Goal: Task Accomplishment & Management: Use online tool/utility

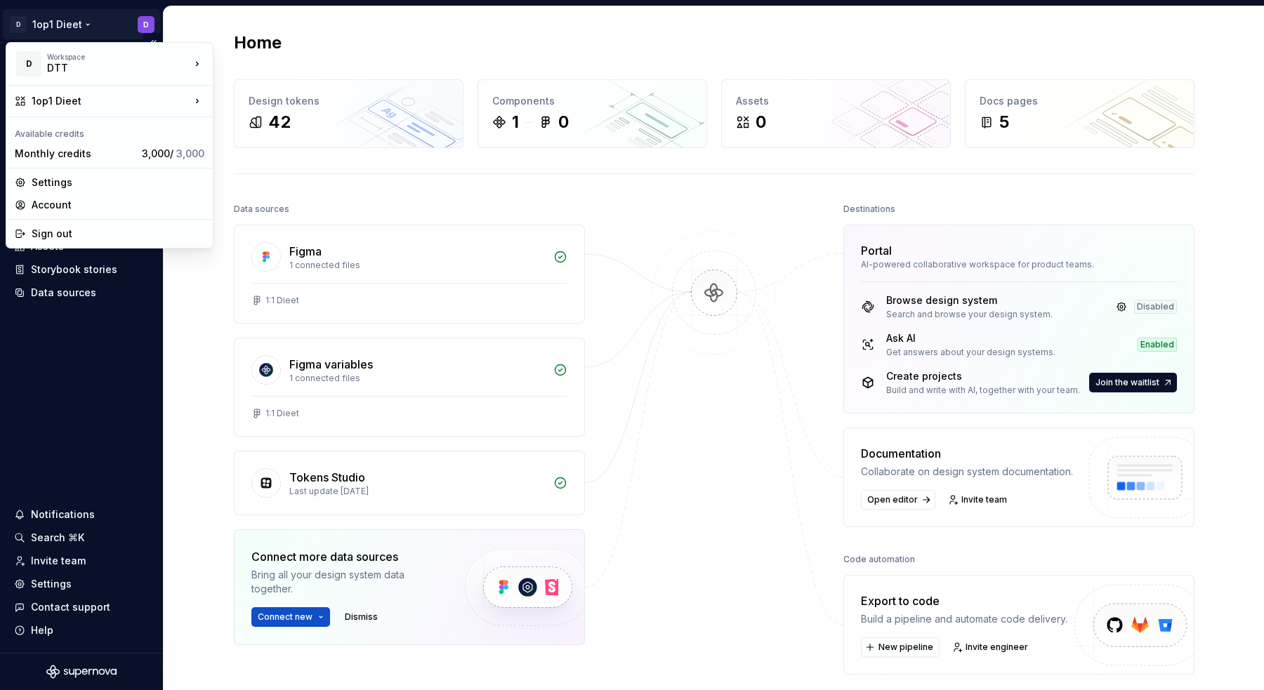
click at [60, 29] on html "D 1op1 Dieet D Home Documentation Analytics Code automation Design system data …" at bounding box center [632, 345] width 1264 height 690
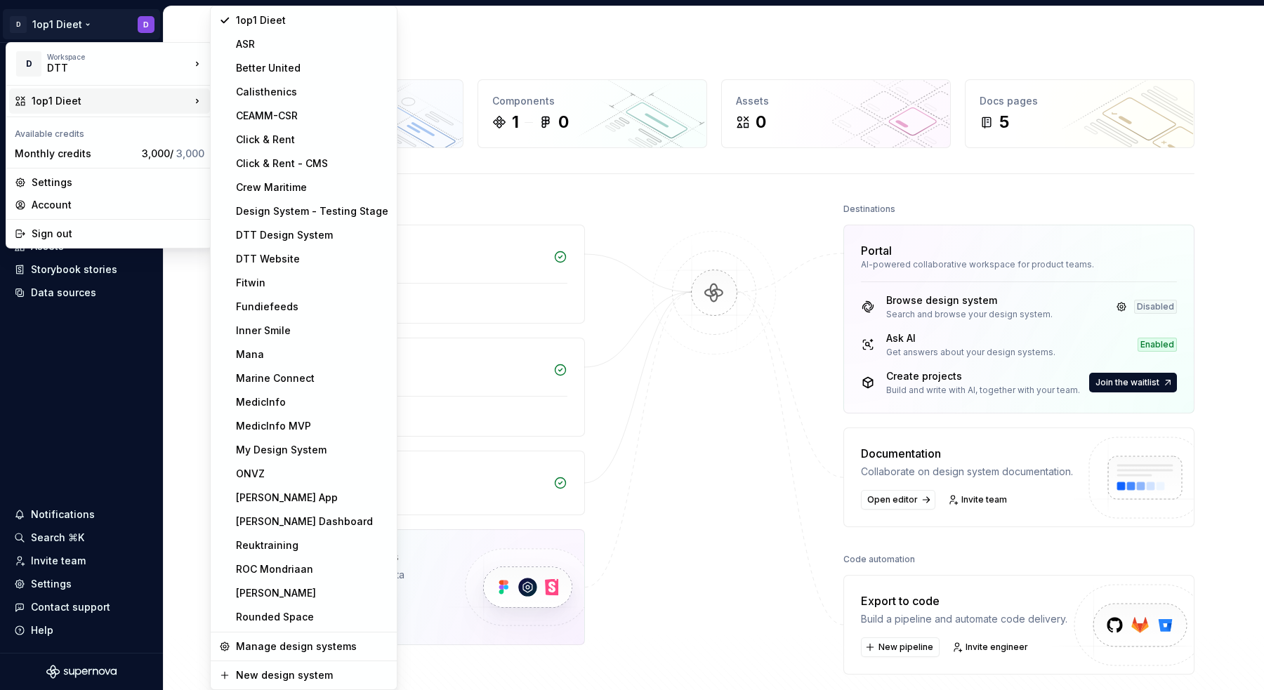
click at [116, 97] on div "1op1 Dieet" at bounding box center [111, 101] width 159 height 14
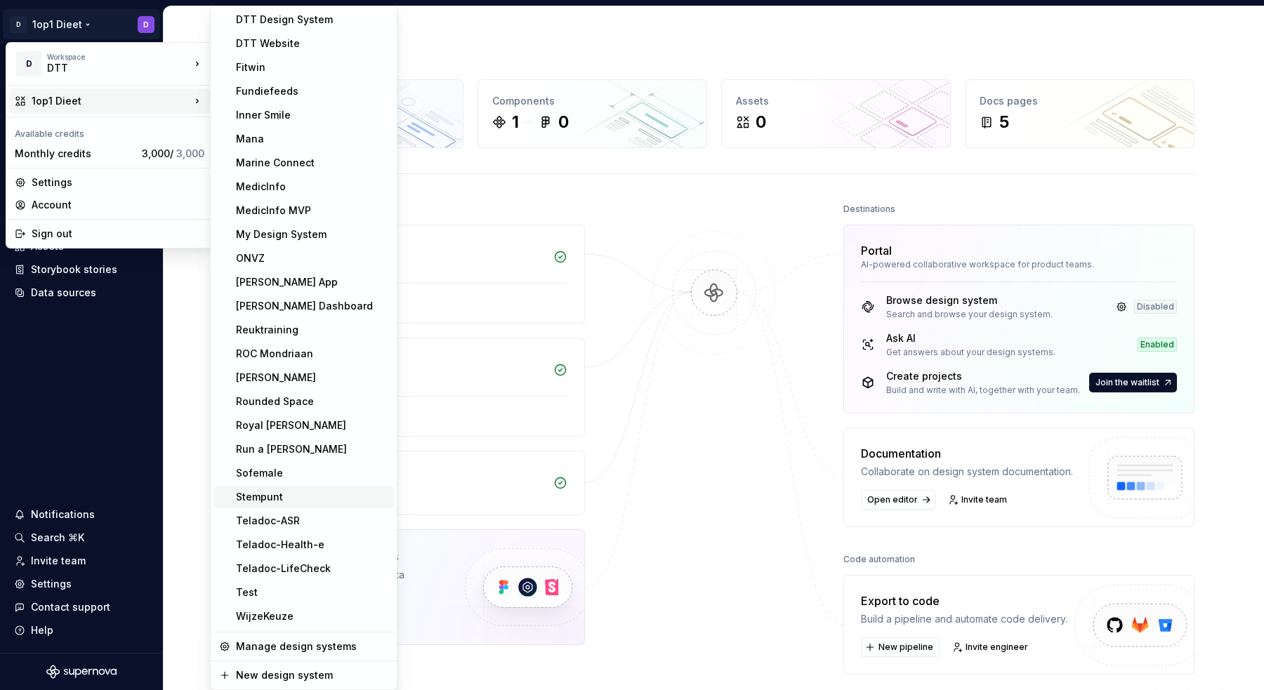
click at [284, 501] on div "Stempunt" at bounding box center [312, 497] width 152 height 14
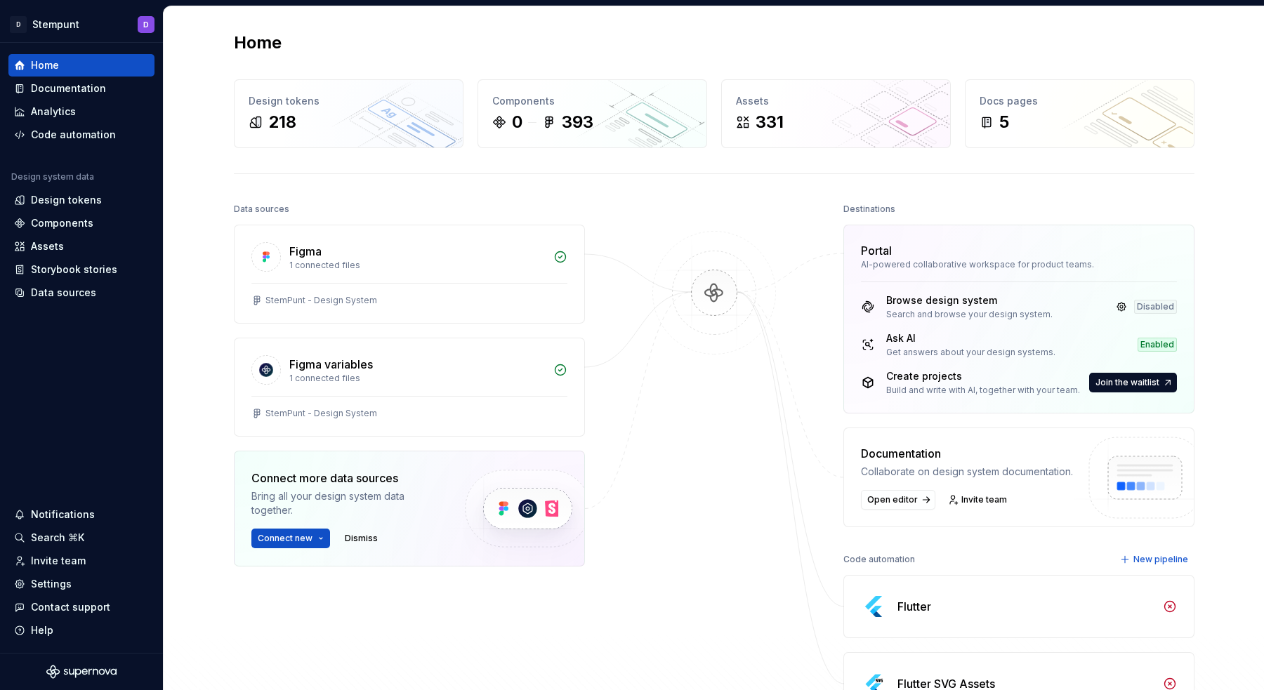
scroll to position [227, 0]
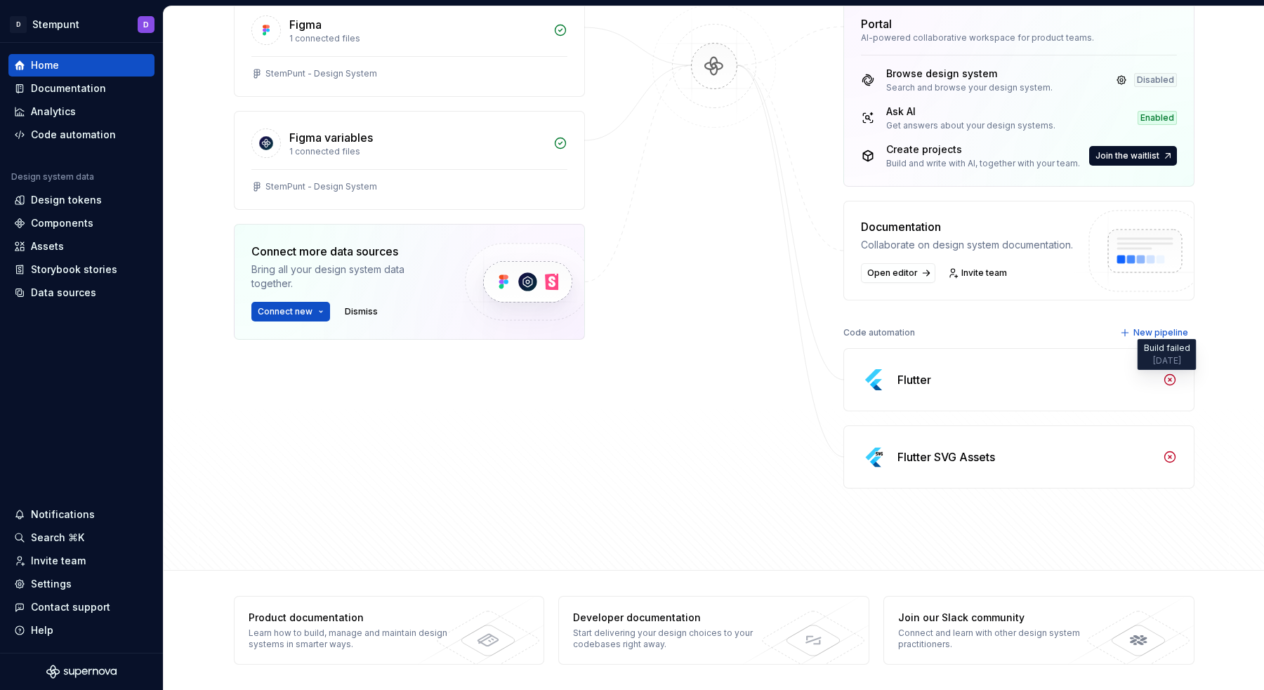
click at [1163, 381] on icon at bounding box center [1170, 380] width 14 height 14
click at [899, 383] on div "Flutter" at bounding box center [914, 379] width 34 height 17
click at [639, 338] on div "Data sources Figma 1 connected files StemPunt - Design System Figma variables 1…" at bounding box center [714, 259] width 961 height 572
click at [624, 209] on div "Data sources Figma 1 connected files StemPunt - Design System Figma variables 1…" at bounding box center [714, 259] width 961 height 572
click at [620, 416] on div "Data sources Figma 1 connected files StemPunt - Design System Figma variables 1…" at bounding box center [714, 259] width 961 height 572
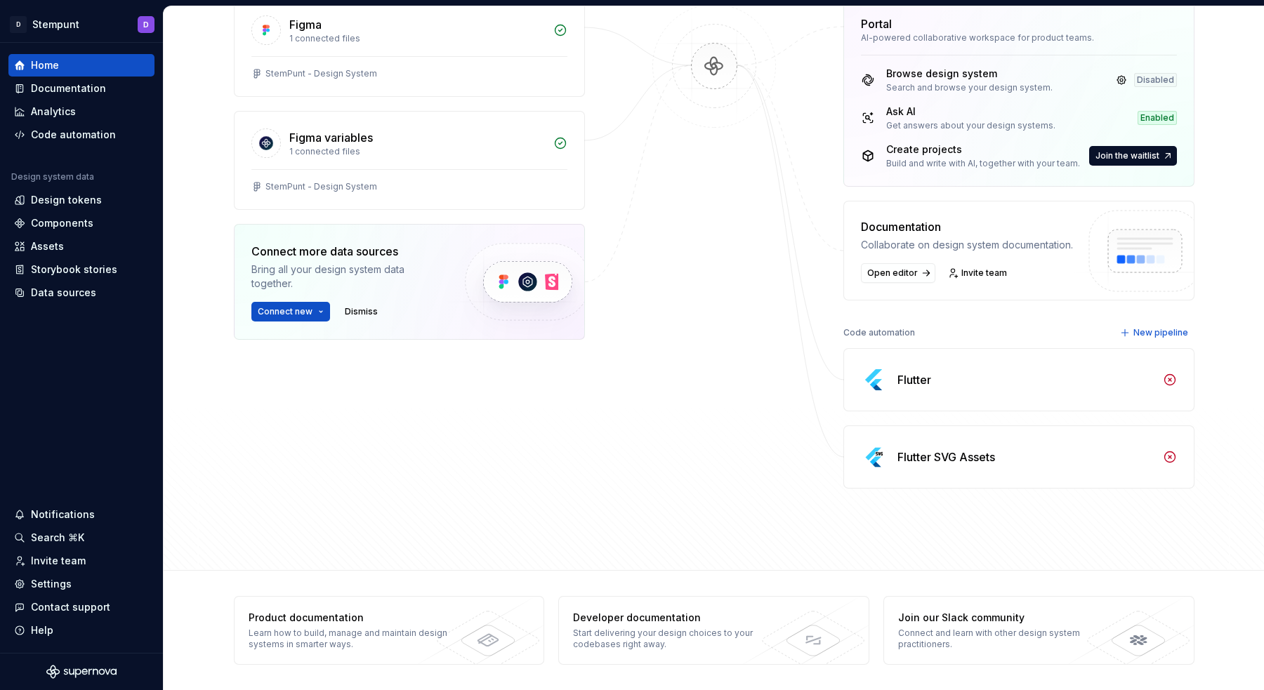
click at [1127, 378] on div "Flutter" at bounding box center [1025, 379] width 257 height 17
click at [1163, 378] on icon at bounding box center [1170, 380] width 14 height 14
click at [967, 369] on div "Flutter" at bounding box center [1019, 380] width 350 height 62
click at [68, 145] on div "Home Documentation Analytics Code automation Design system data Design tokens C…" at bounding box center [81, 179] width 146 height 250
click at [70, 139] on div "Code automation" at bounding box center [73, 135] width 85 height 14
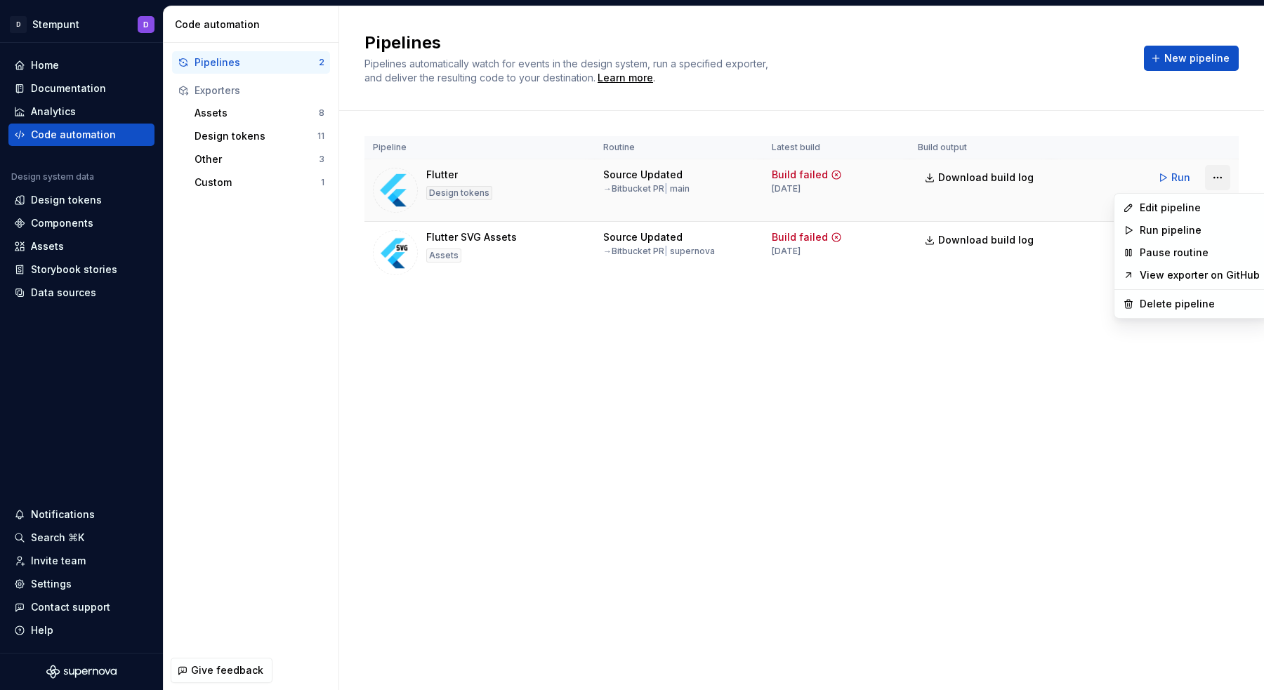
click at [1220, 181] on html "D Stempunt D Home Documentation Analytics Code automation Design system data De…" at bounding box center [632, 345] width 1264 height 690
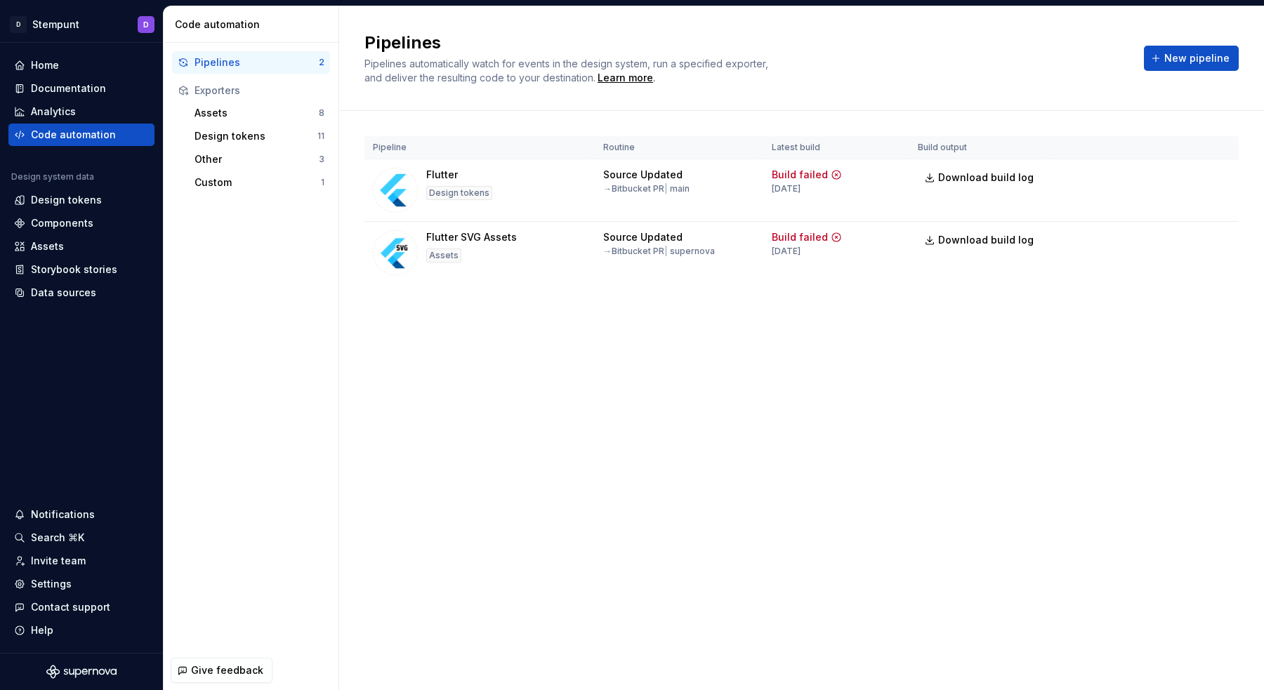
click at [1121, 550] on html "D Stempunt D Home Documentation Analytics Code automation Design system data De…" at bounding box center [632, 345] width 1264 height 690
click at [1178, 176] on span "Run" at bounding box center [1180, 178] width 19 height 14
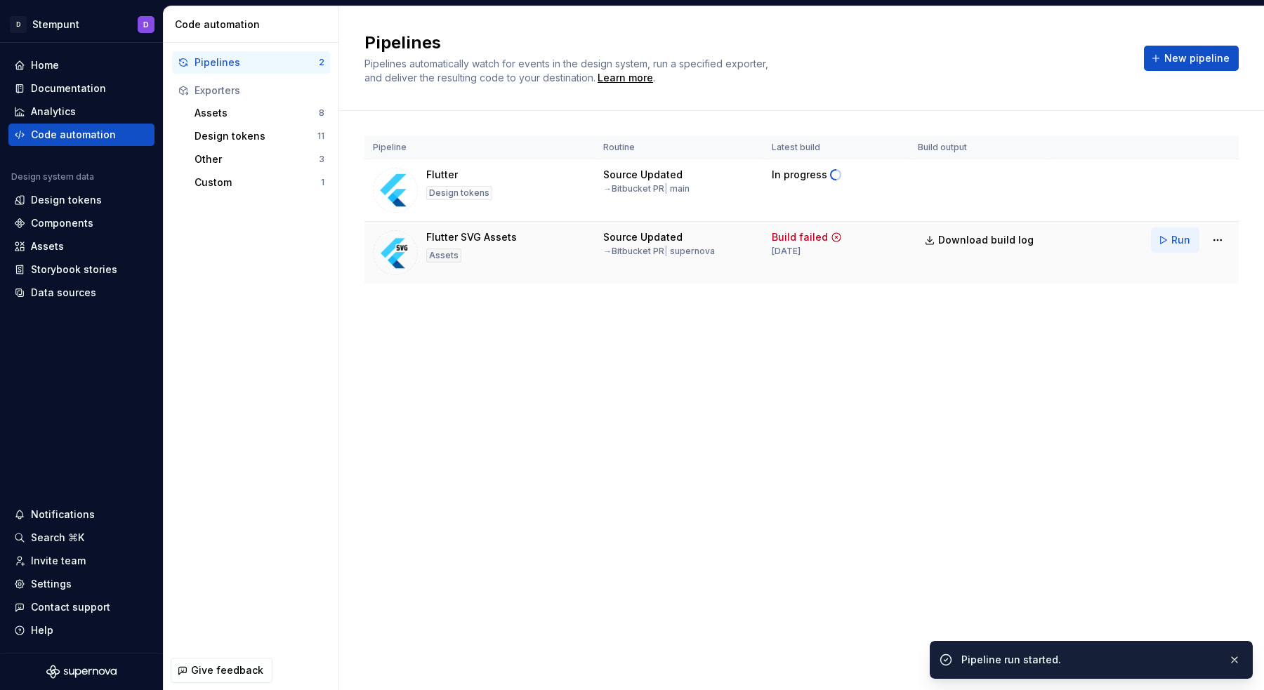
click at [1158, 242] on button "Run" at bounding box center [1175, 240] width 48 height 25
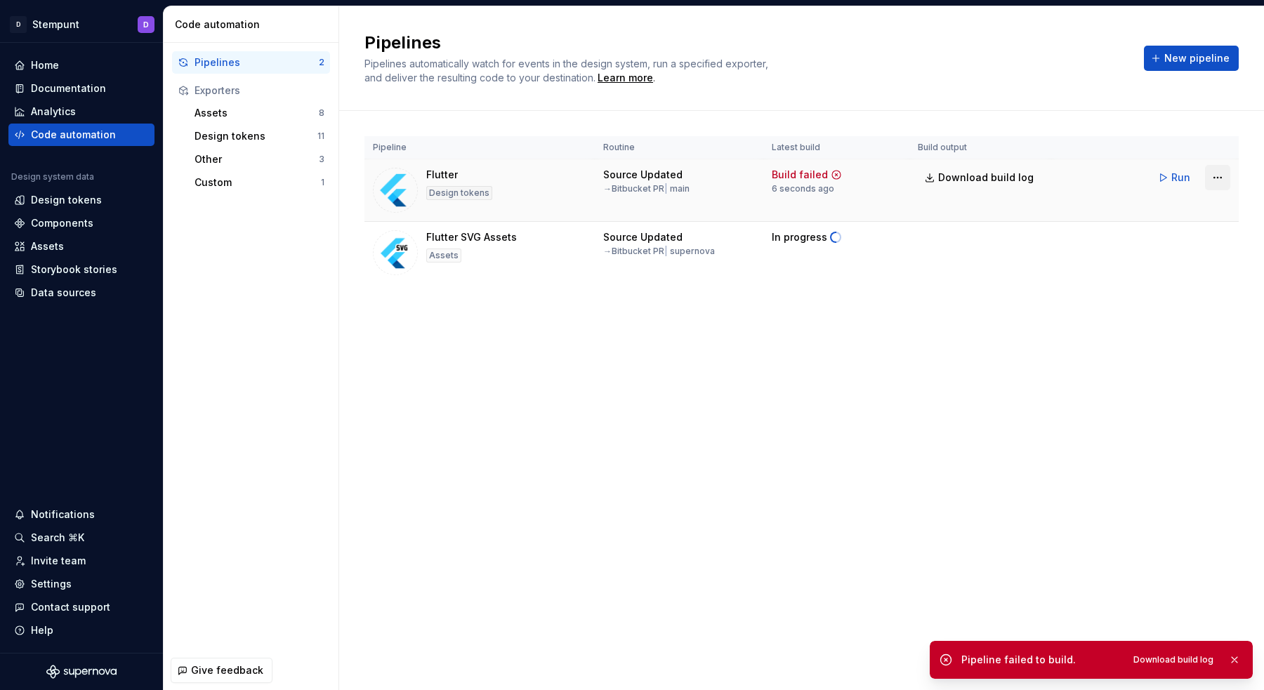
click at [1216, 181] on html "D Stempunt D Home Documentation Analytics Code automation Design system data De…" at bounding box center [632, 345] width 1264 height 690
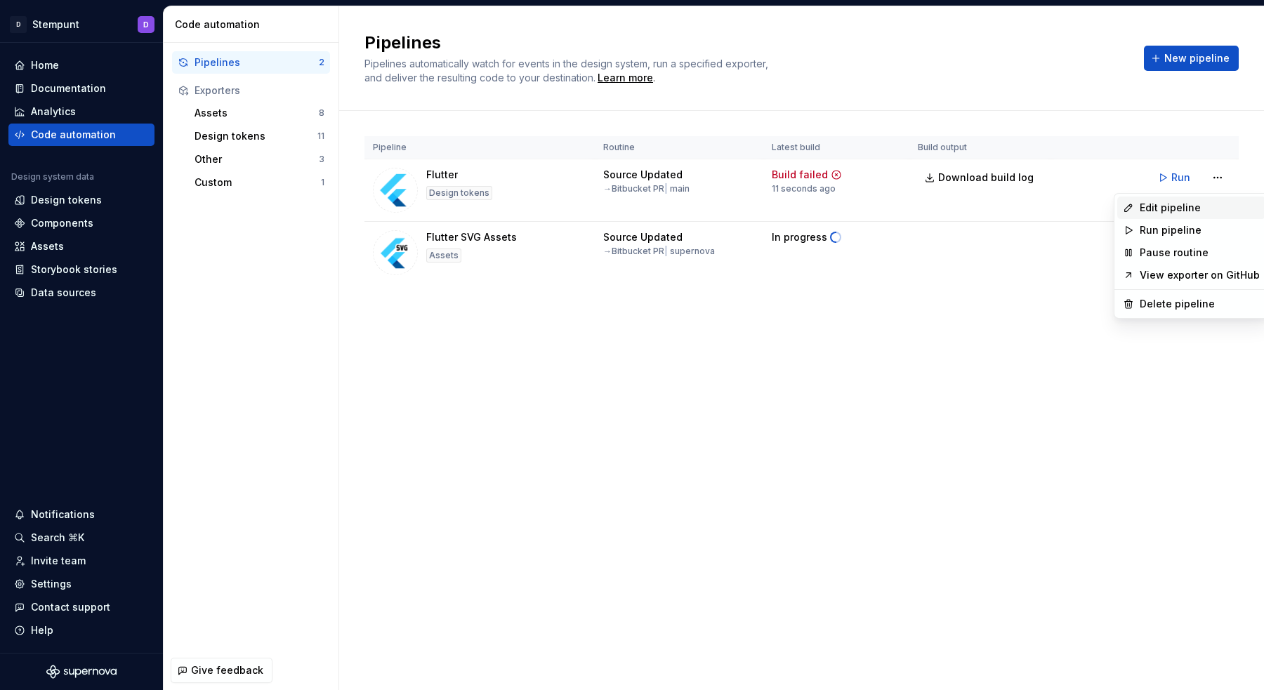
click at [1201, 211] on div "Edit pipeline" at bounding box center [1200, 208] width 120 height 14
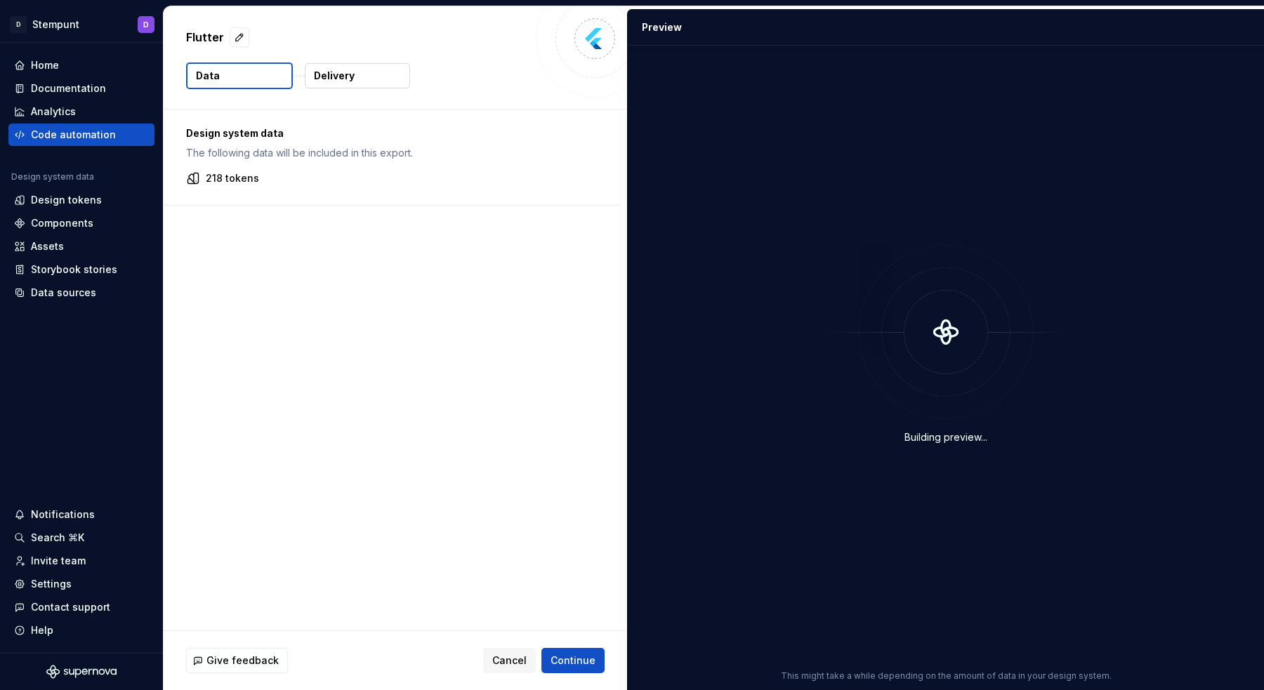
click at [291, 184] on div "218 tokens" at bounding box center [391, 178] width 411 height 14
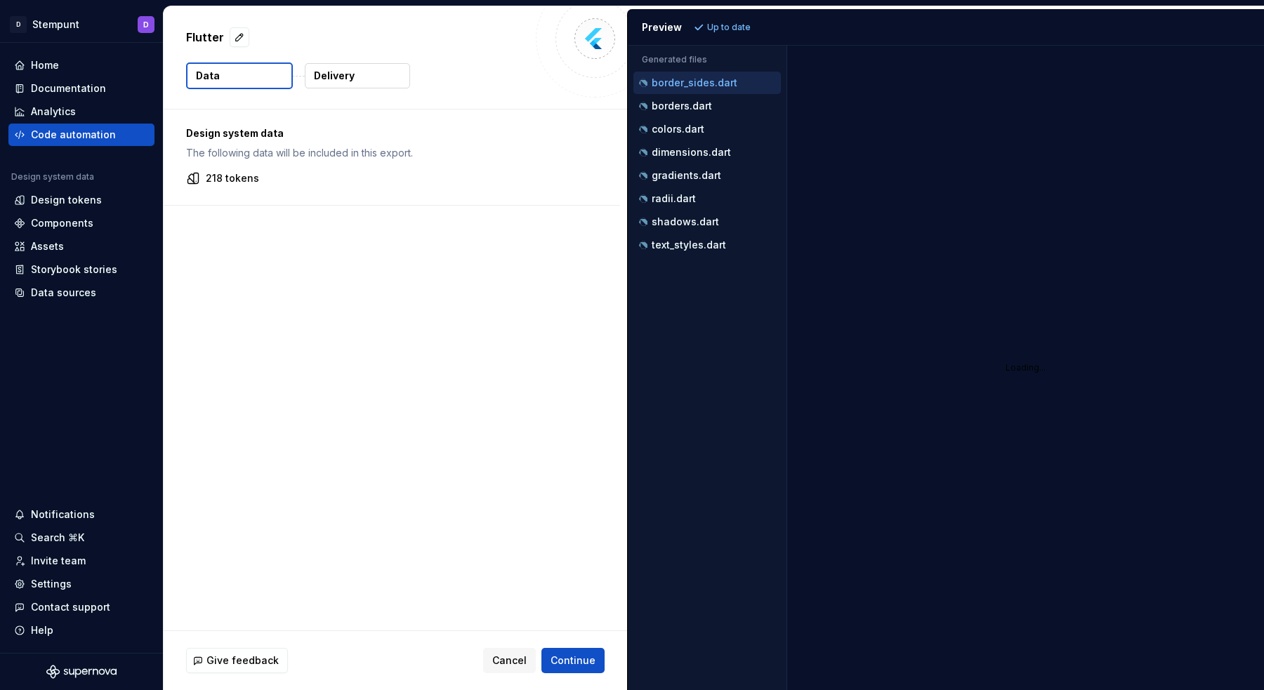
click at [291, 158] on p "The following data will be included in this export." at bounding box center [391, 153] width 411 height 14
click at [346, 70] on p "Delivery" at bounding box center [334, 76] width 41 height 14
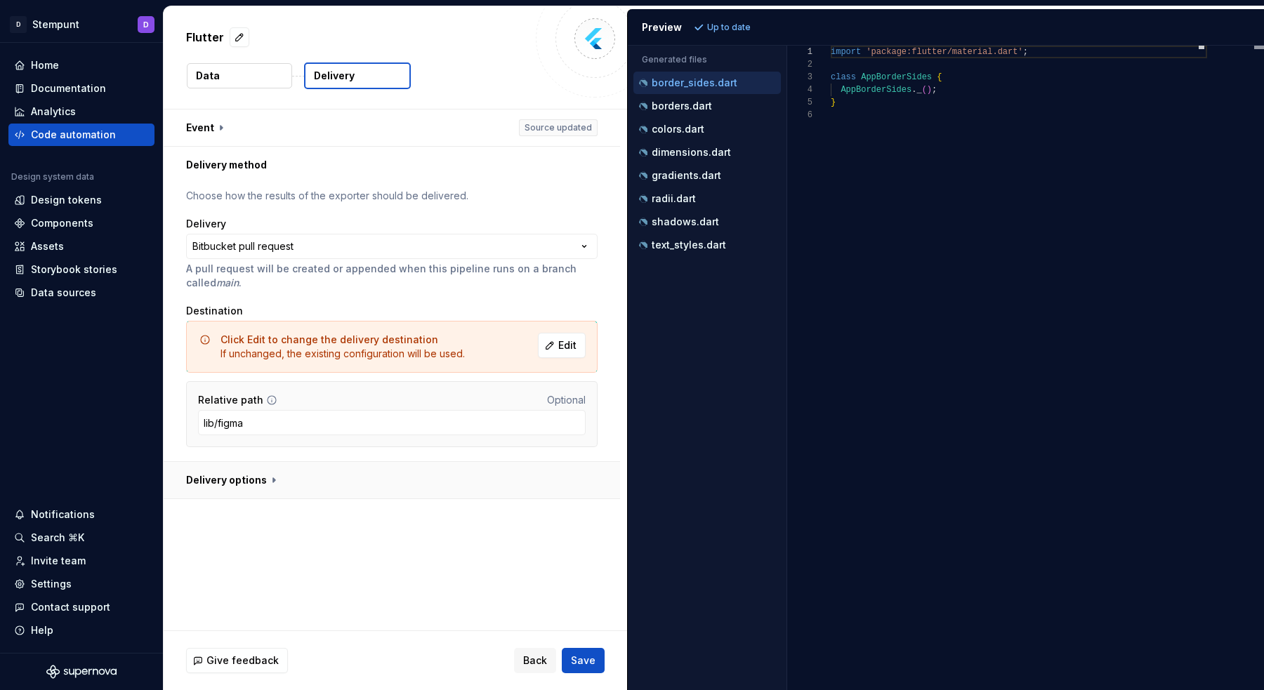
click at [258, 492] on button "button" at bounding box center [392, 480] width 456 height 37
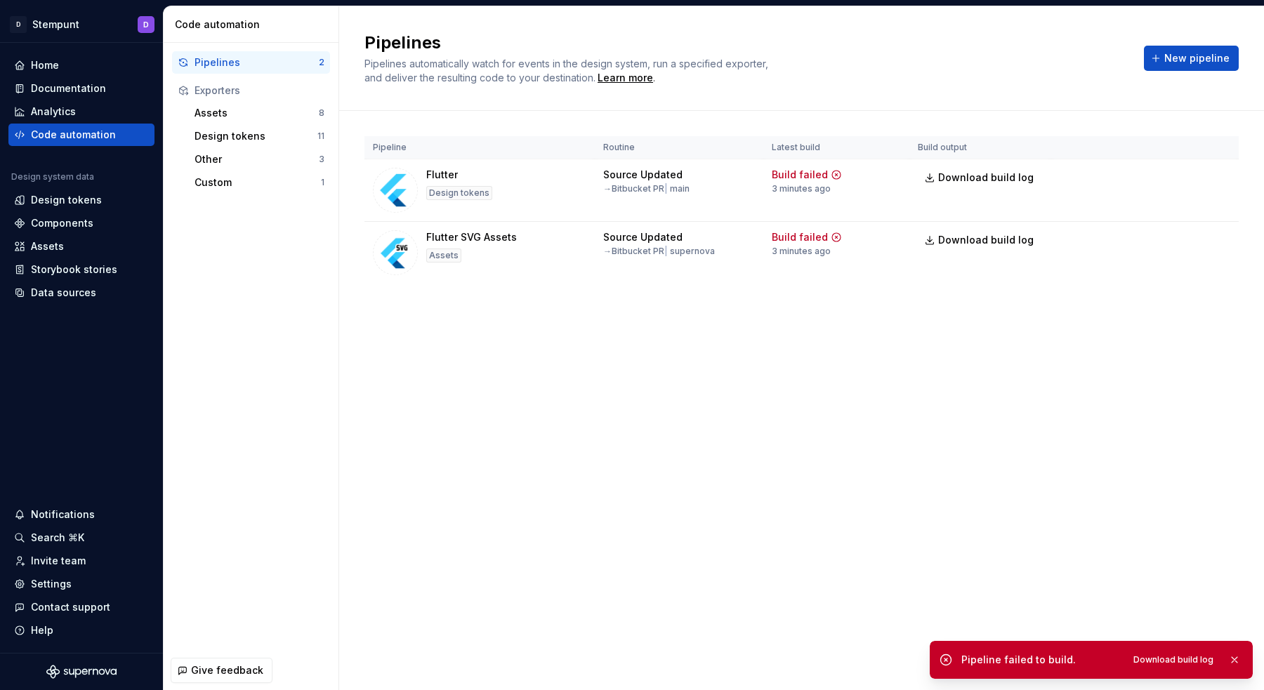
click at [225, 63] on div "Pipelines" at bounding box center [256, 62] width 124 height 14
click at [121, 138] on div "Code automation" at bounding box center [81, 135] width 135 height 14
click at [23, 138] on icon at bounding box center [19, 134] width 11 height 11
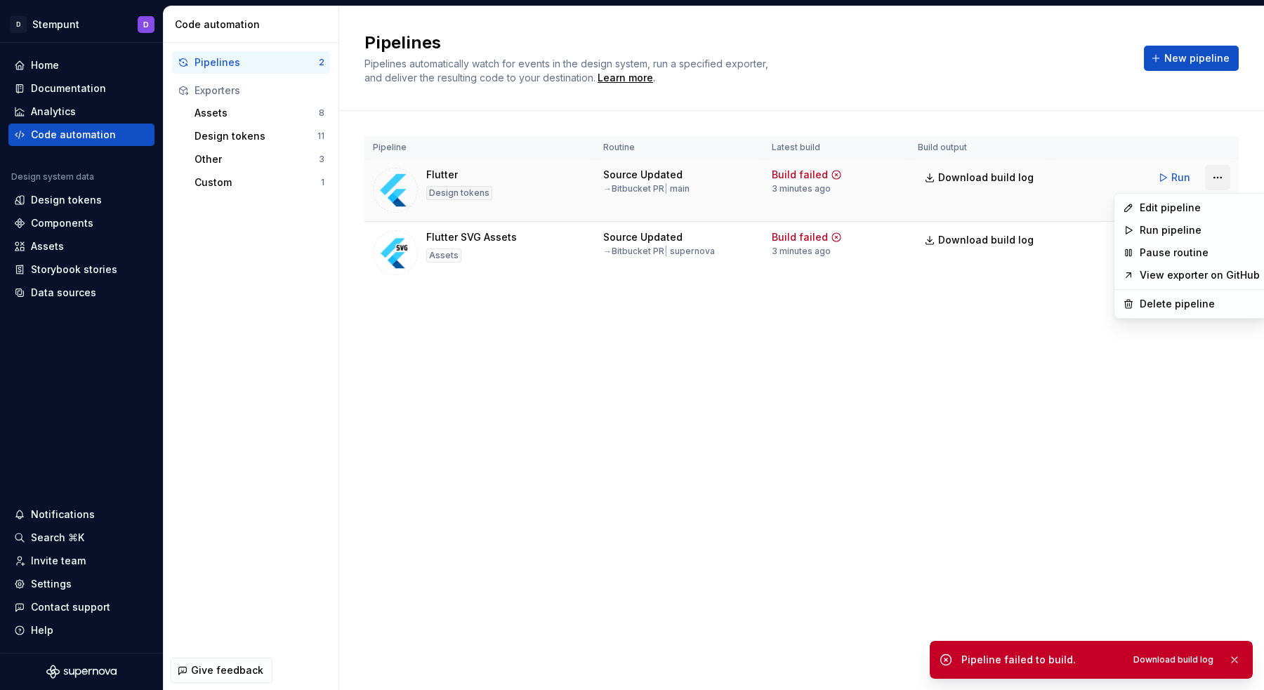
click at [1210, 179] on html "D Stempunt D Home Documentation Analytics Code automation Design system data De…" at bounding box center [632, 345] width 1264 height 690
click at [1187, 216] on div "Edit pipeline" at bounding box center [1191, 208] width 148 height 22
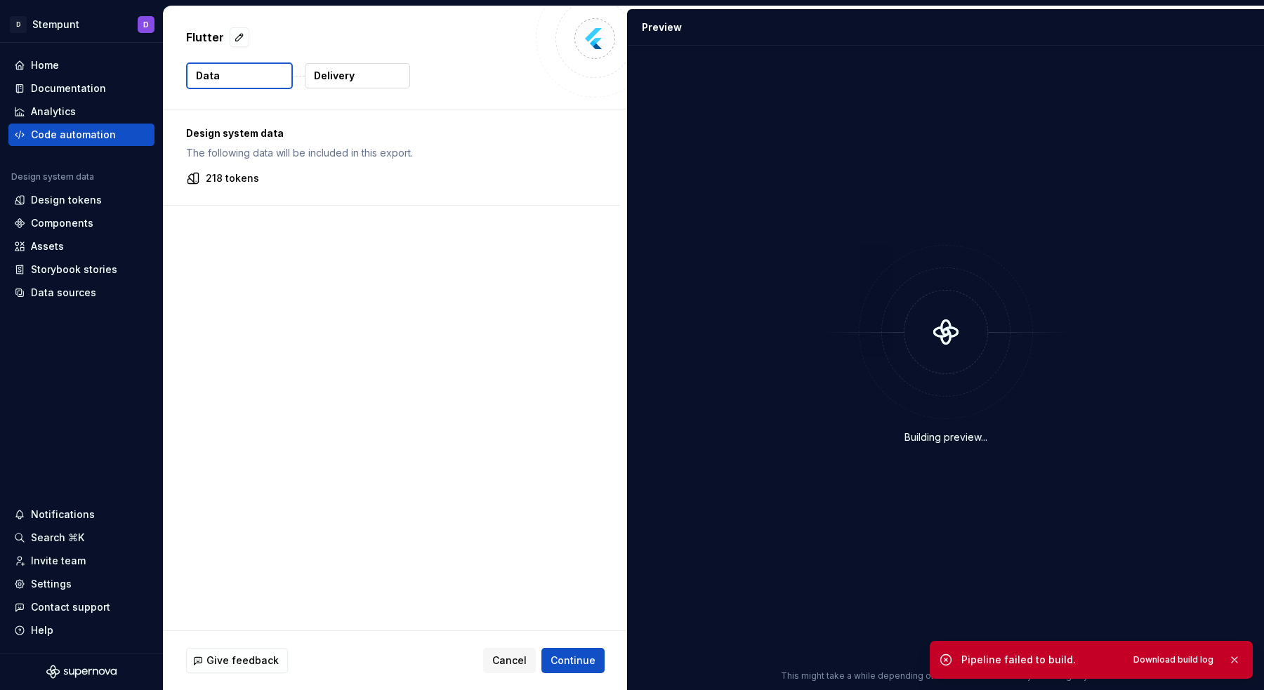
click at [371, 74] on button "Delivery" at bounding box center [357, 75] width 105 height 25
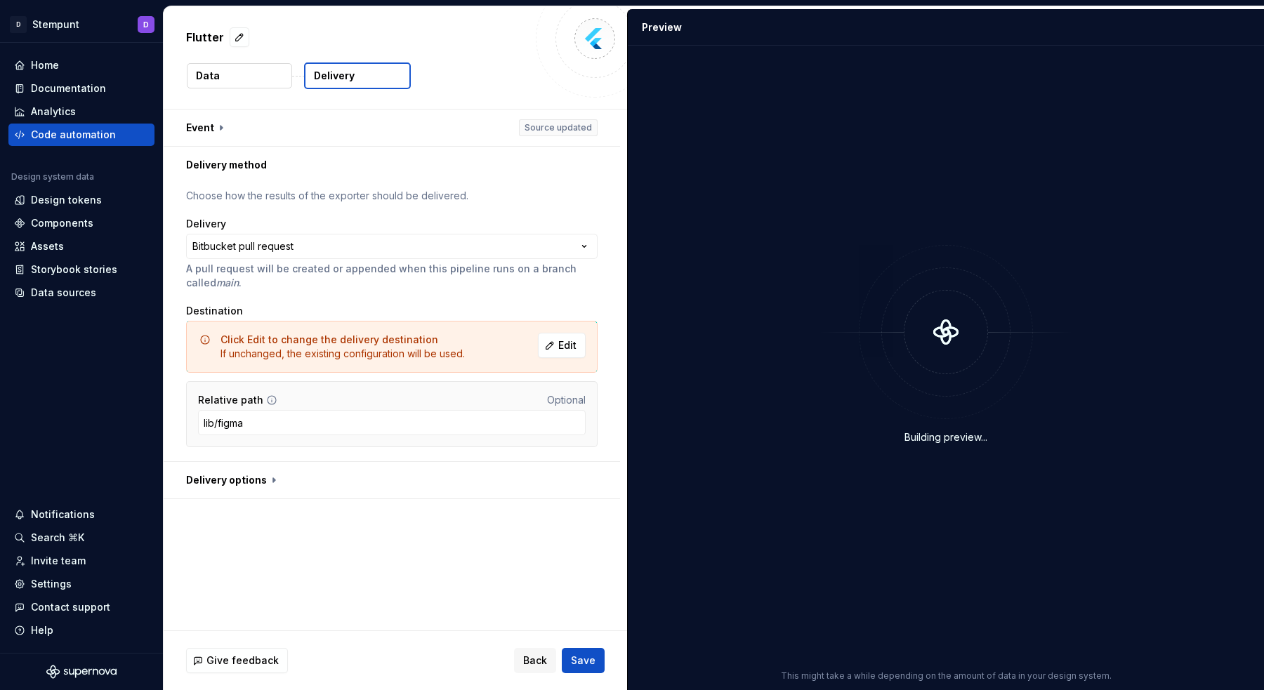
click at [306, 84] on button "Delivery" at bounding box center [357, 75] width 107 height 27
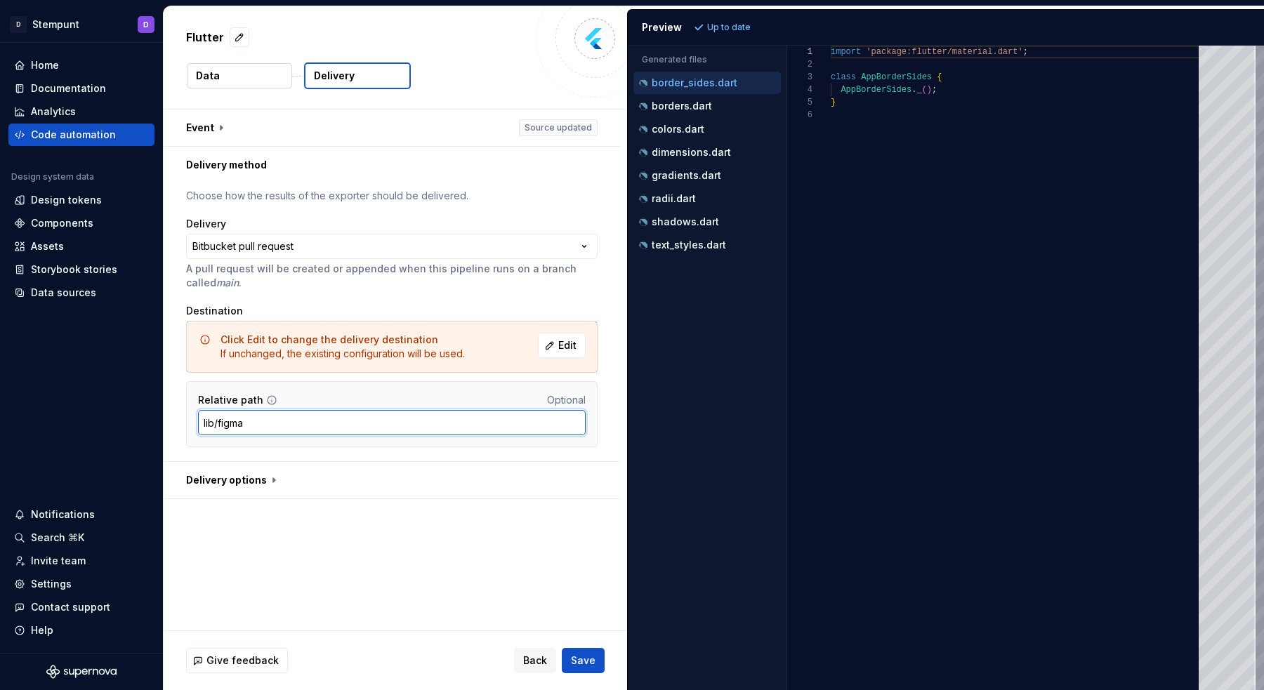
click at [310, 425] on input "lib/figma" at bounding box center [392, 422] width 388 height 25
click at [591, 661] on span "Save" at bounding box center [583, 661] width 25 height 14
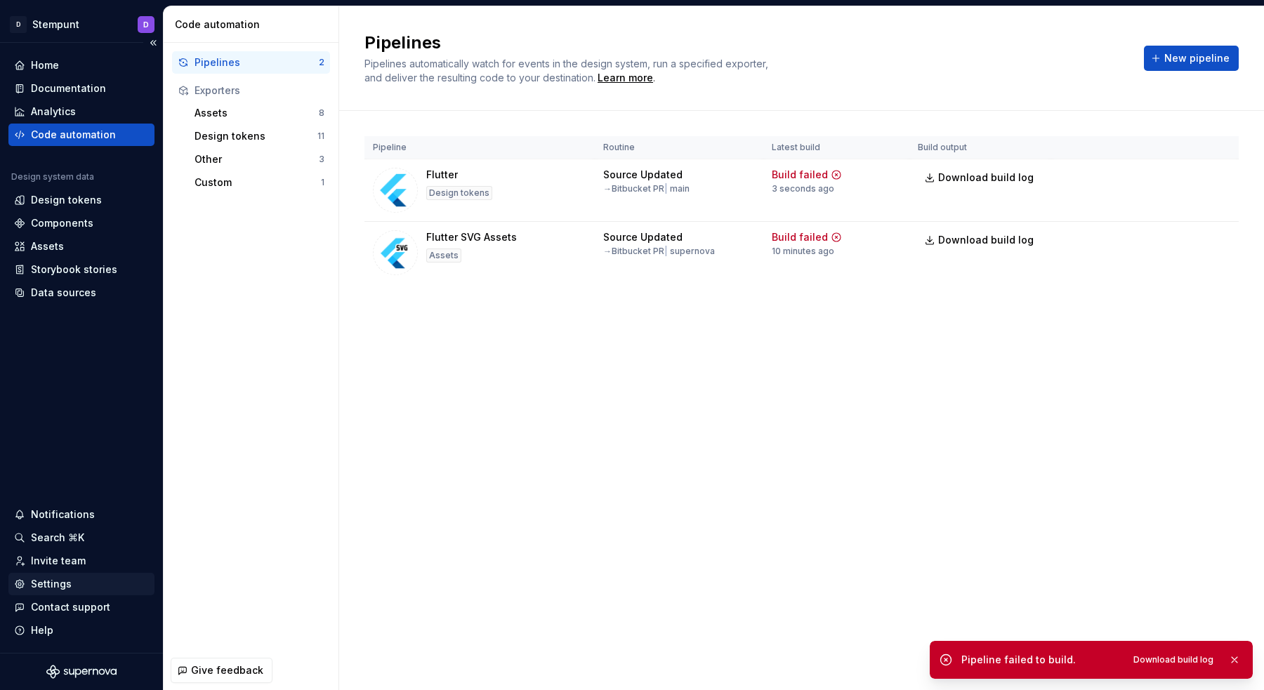
click at [56, 592] on div "Settings" at bounding box center [81, 584] width 146 height 22
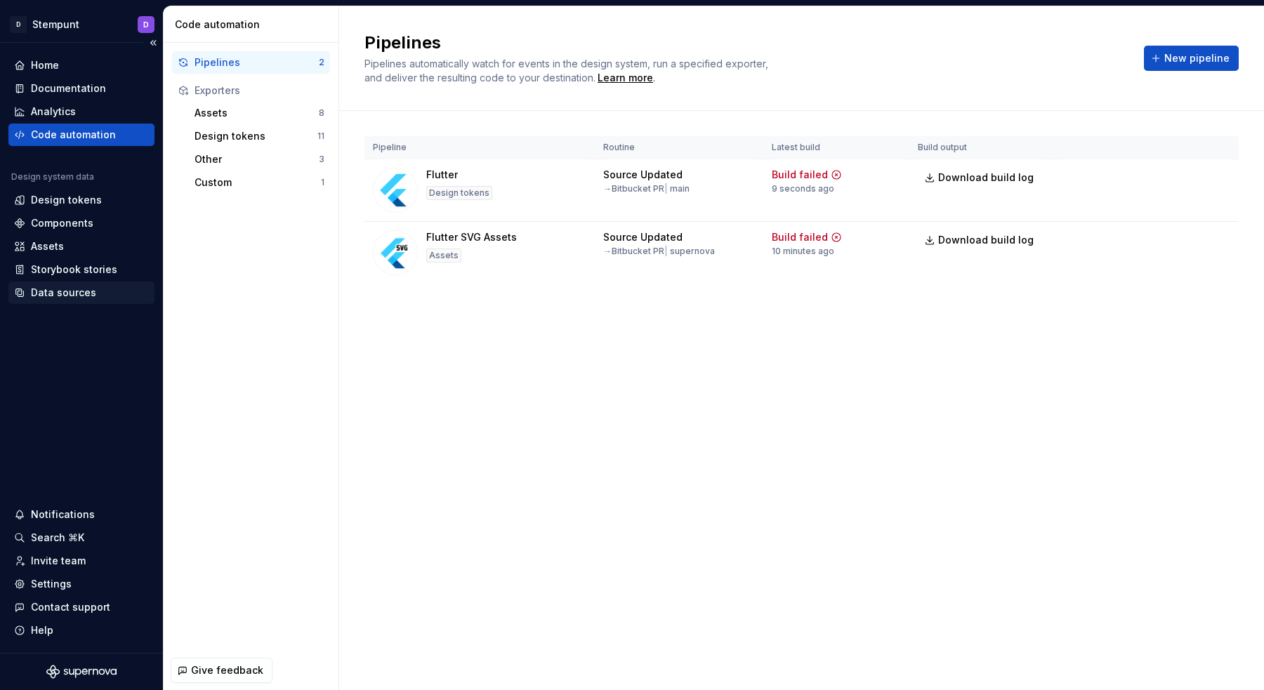
click at [77, 289] on div "Data sources" at bounding box center [63, 293] width 65 height 14
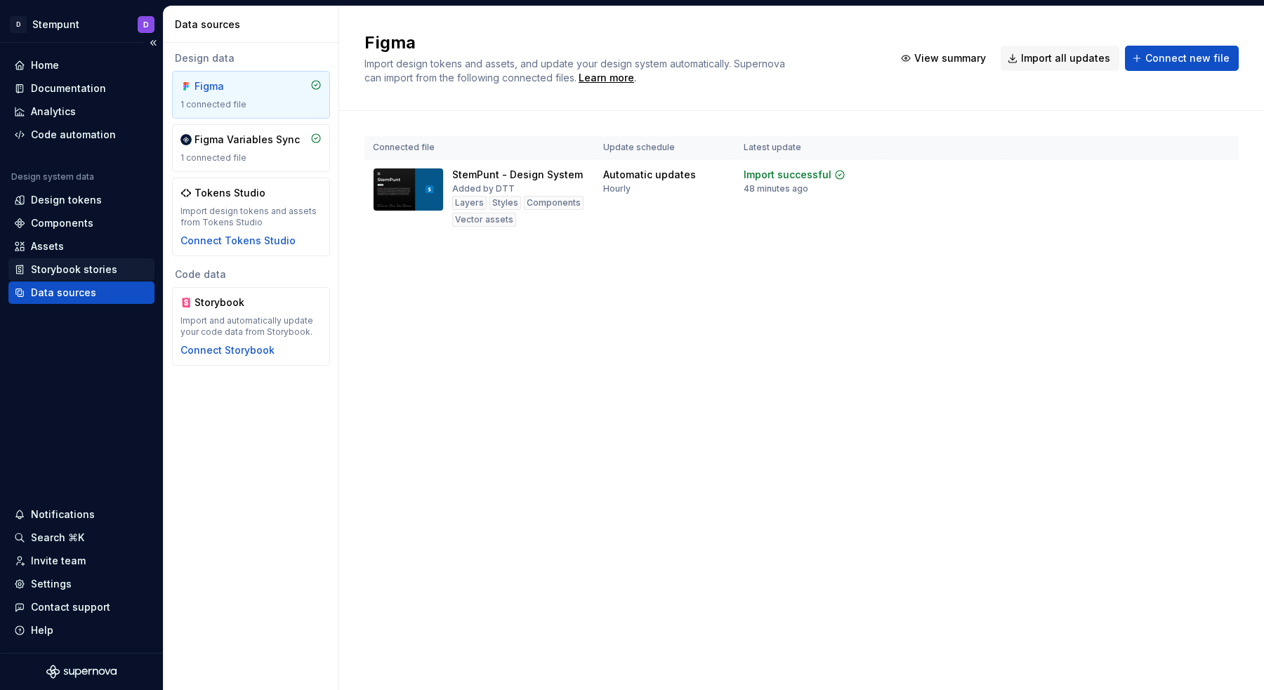
click at [100, 274] on div "Storybook stories" at bounding box center [74, 270] width 86 height 14
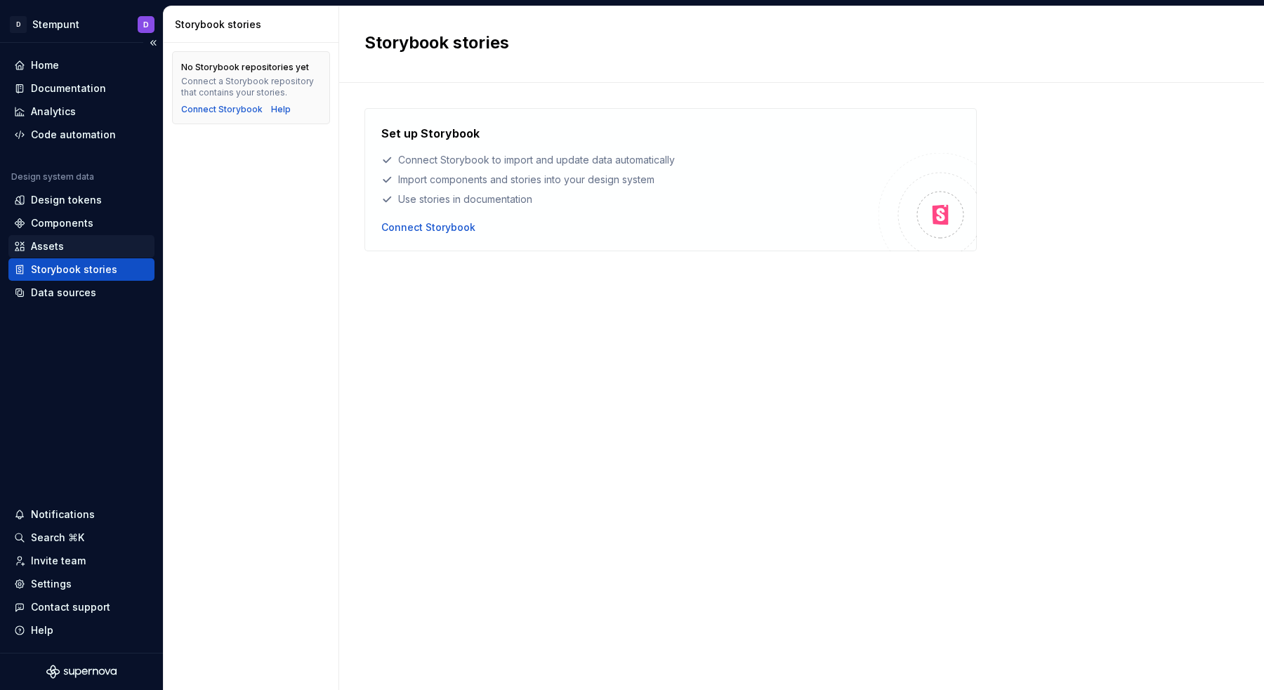
click at [95, 254] on div "Assets" at bounding box center [81, 246] width 146 height 22
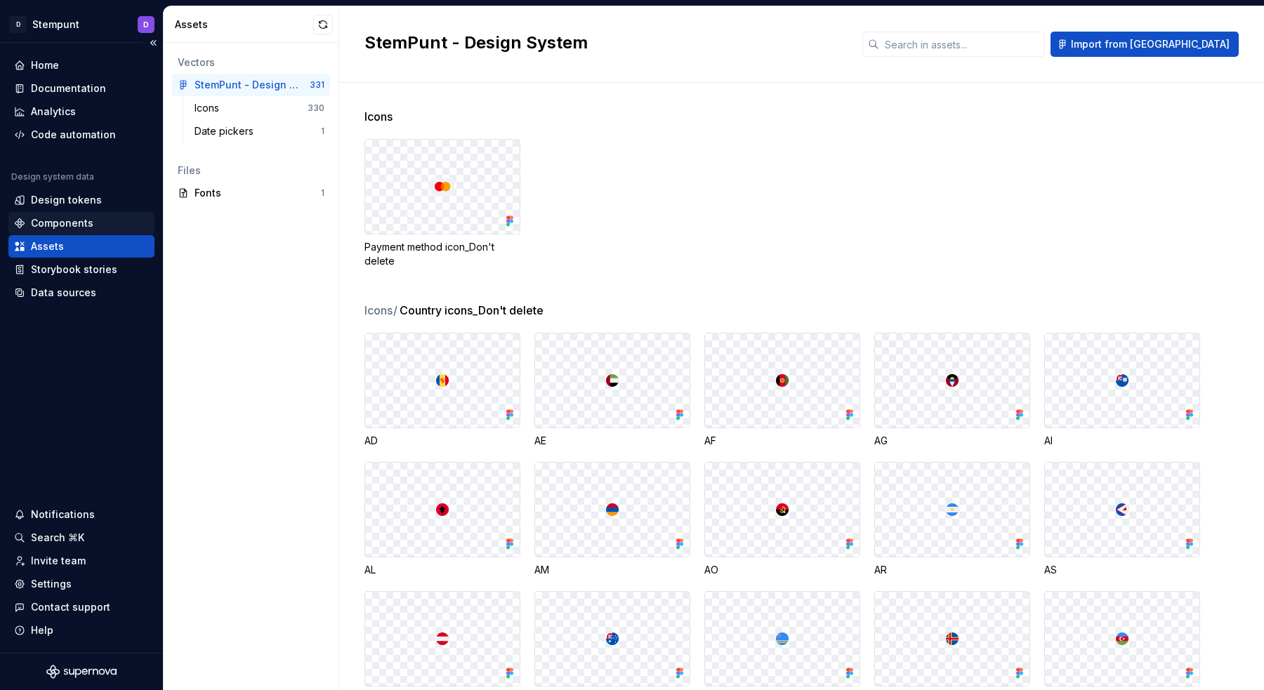
click at [53, 232] on div "Components" at bounding box center [81, 223] width 146 height 22
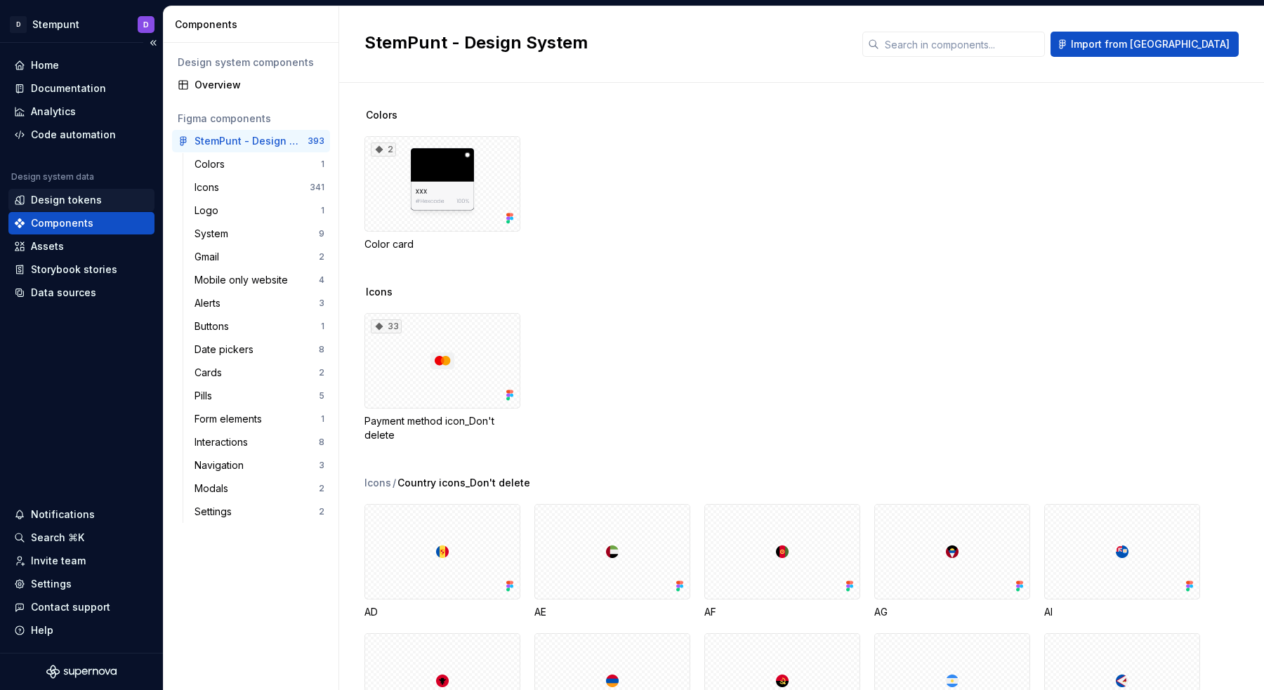
click at [36, 202] on div "Design tokens" at bounding box center [66, 200] width 71 height 14
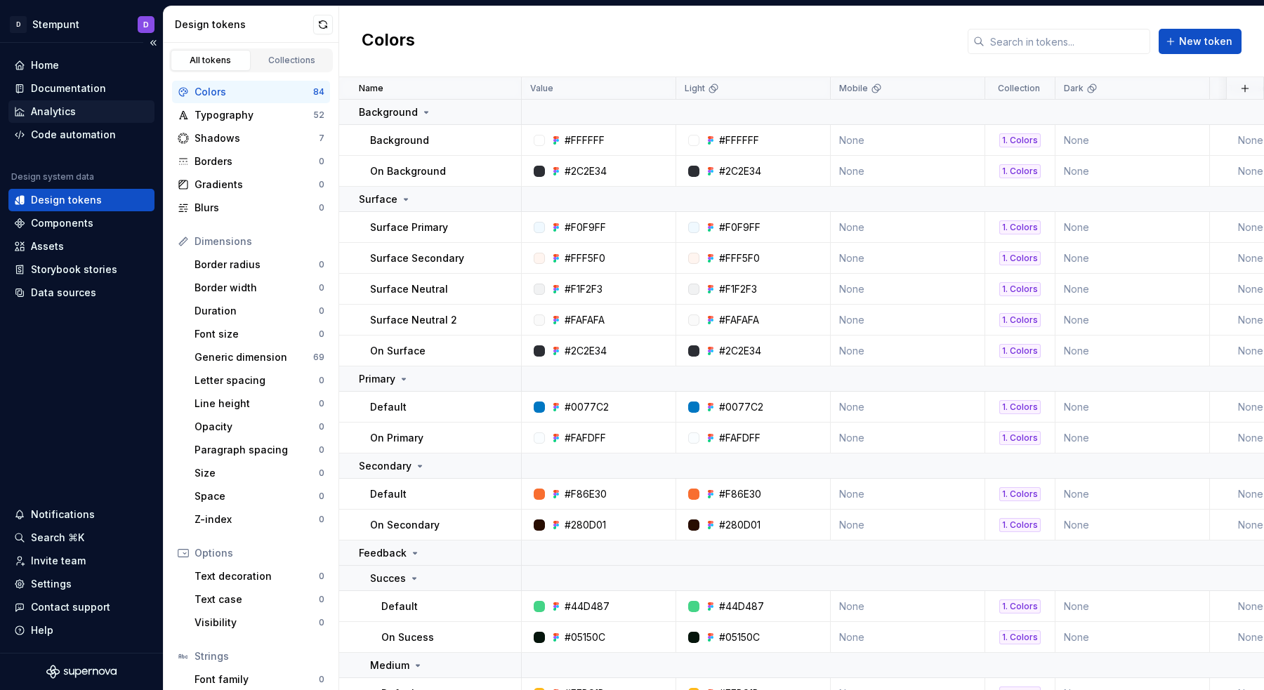
click at [79, 114] on div "Analytics" at bounding box center [81, 112] width 135 height 14
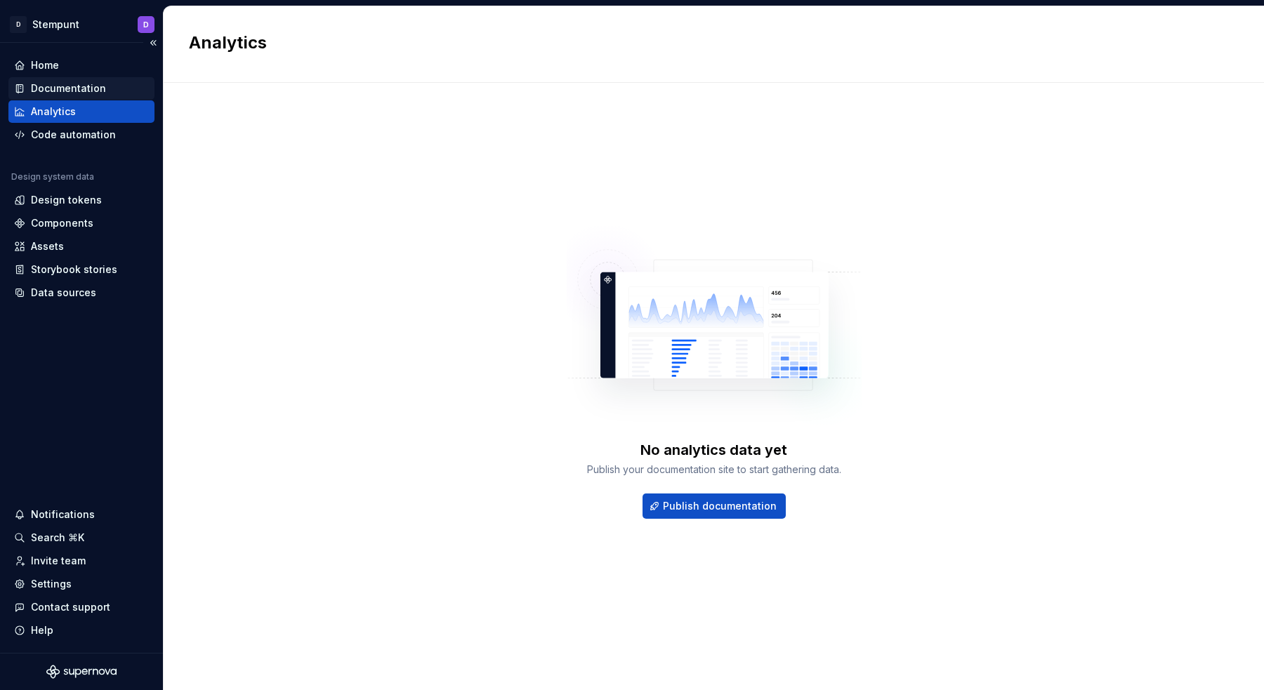
click at [80, 92] on div "Documentation" at bounding box center [68, 88] width 75 height 14
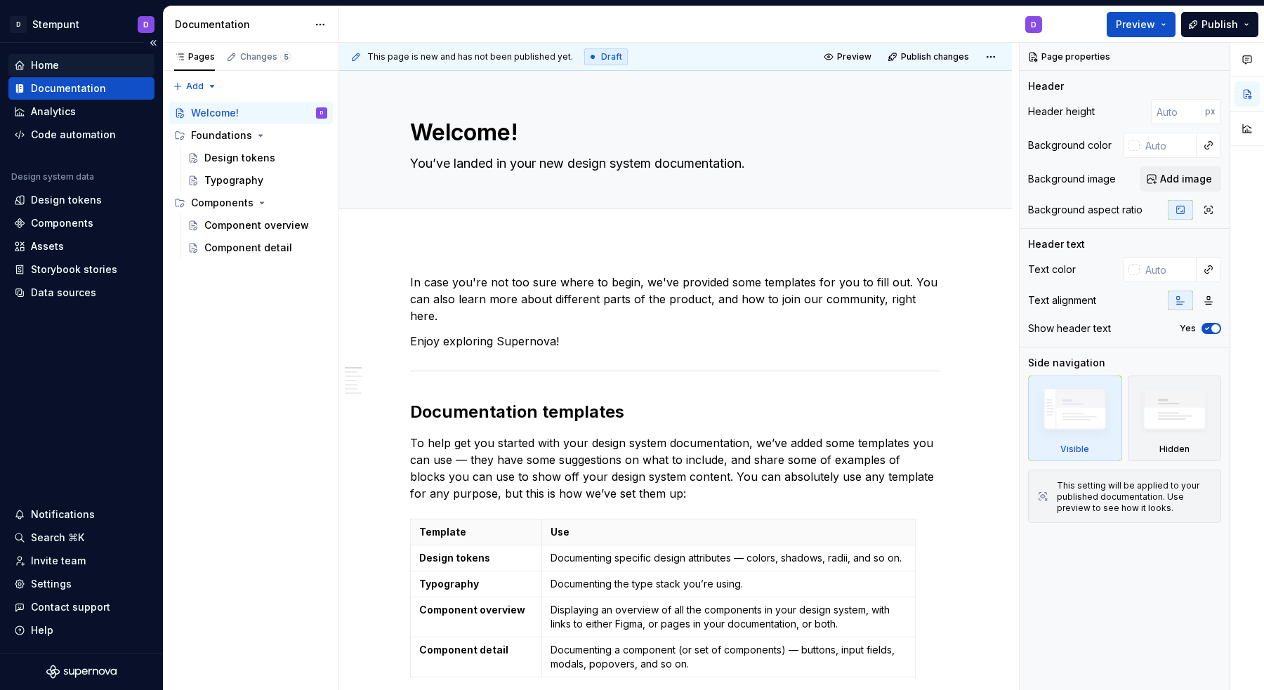
type textarea "*"
click at [95, 62] on div "Home" at bounding box center [81, 65] width 135 height 14
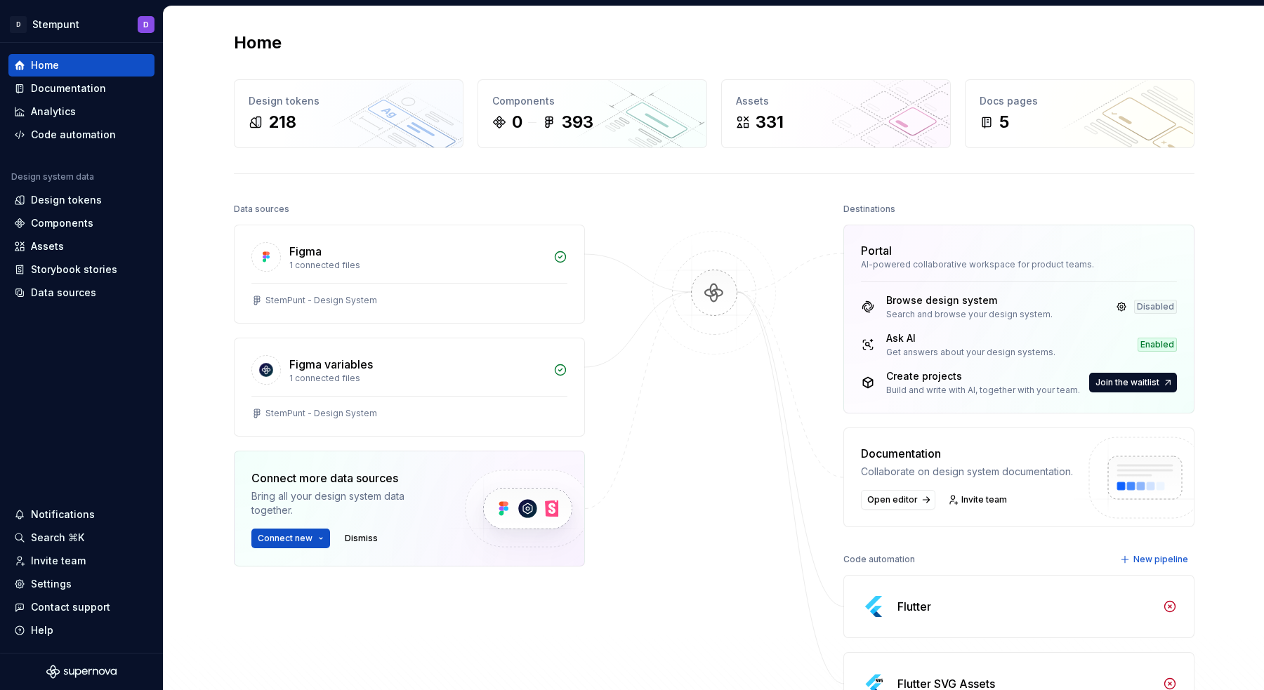
scroll to position [227, 0]
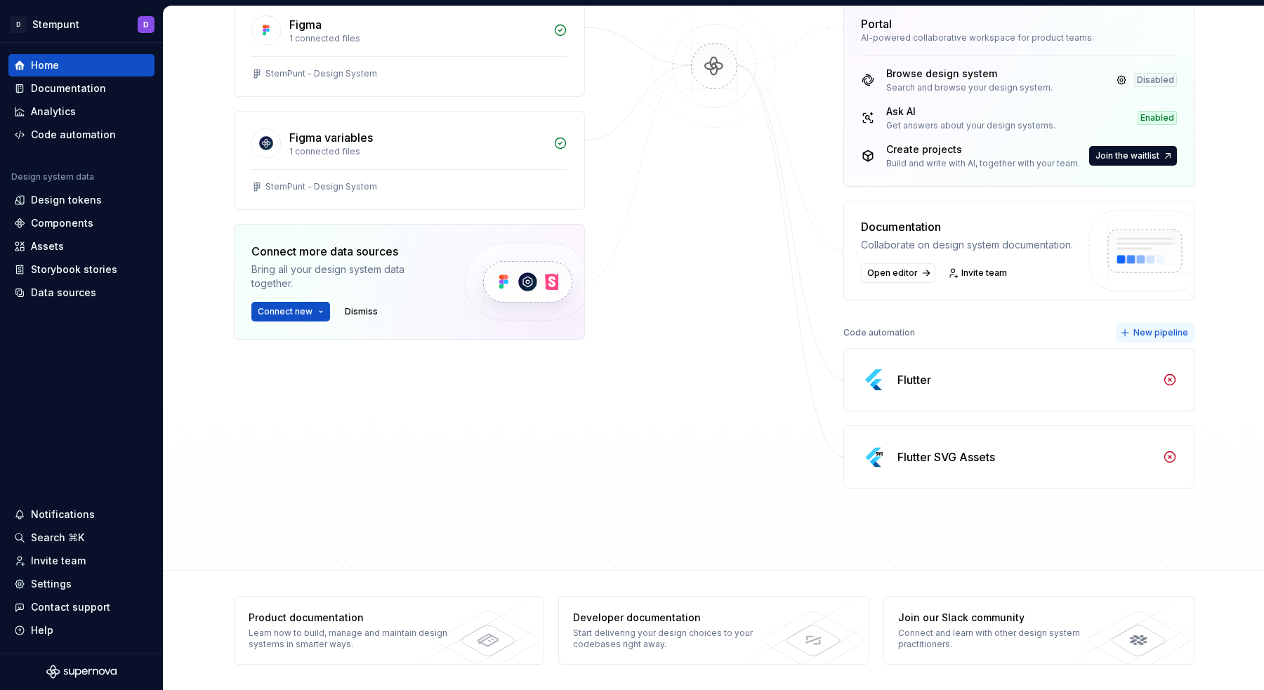
click at [1168, 341] on button "New pipeline" at bounding box center [1155, 333] width 79 height 20
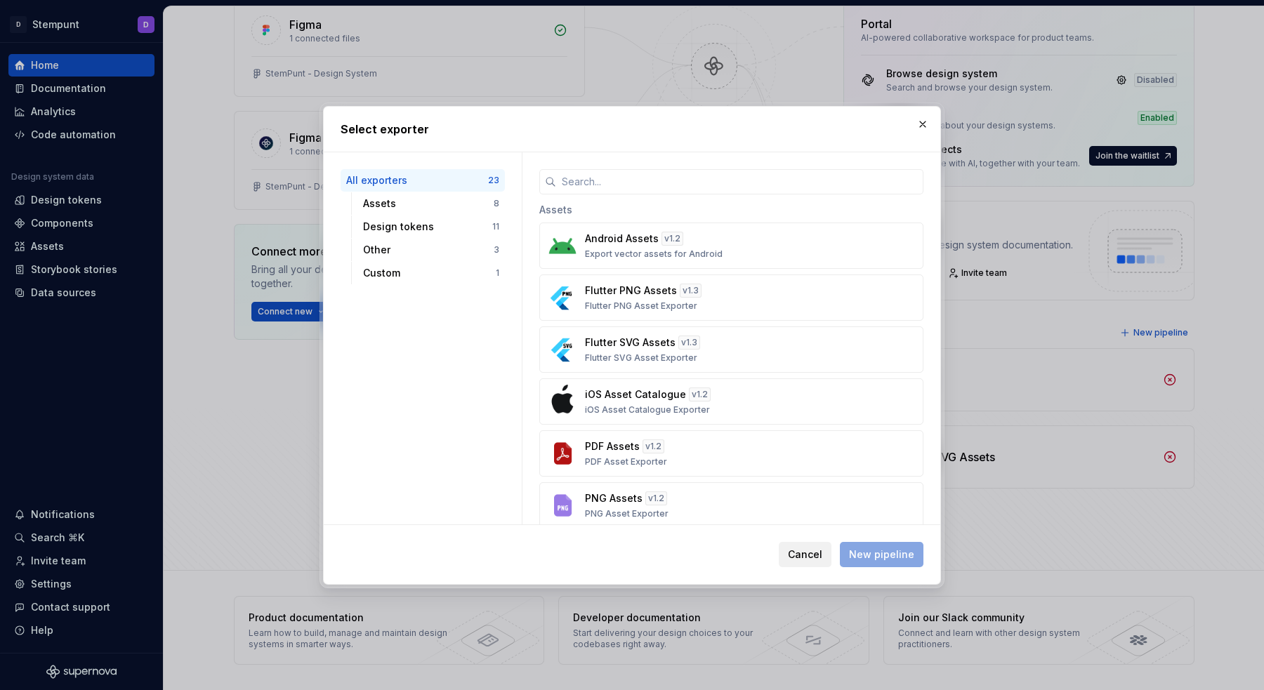
click at [809, 555] on span "Cancel" at bounding box center [805, 555] width 34 height 14
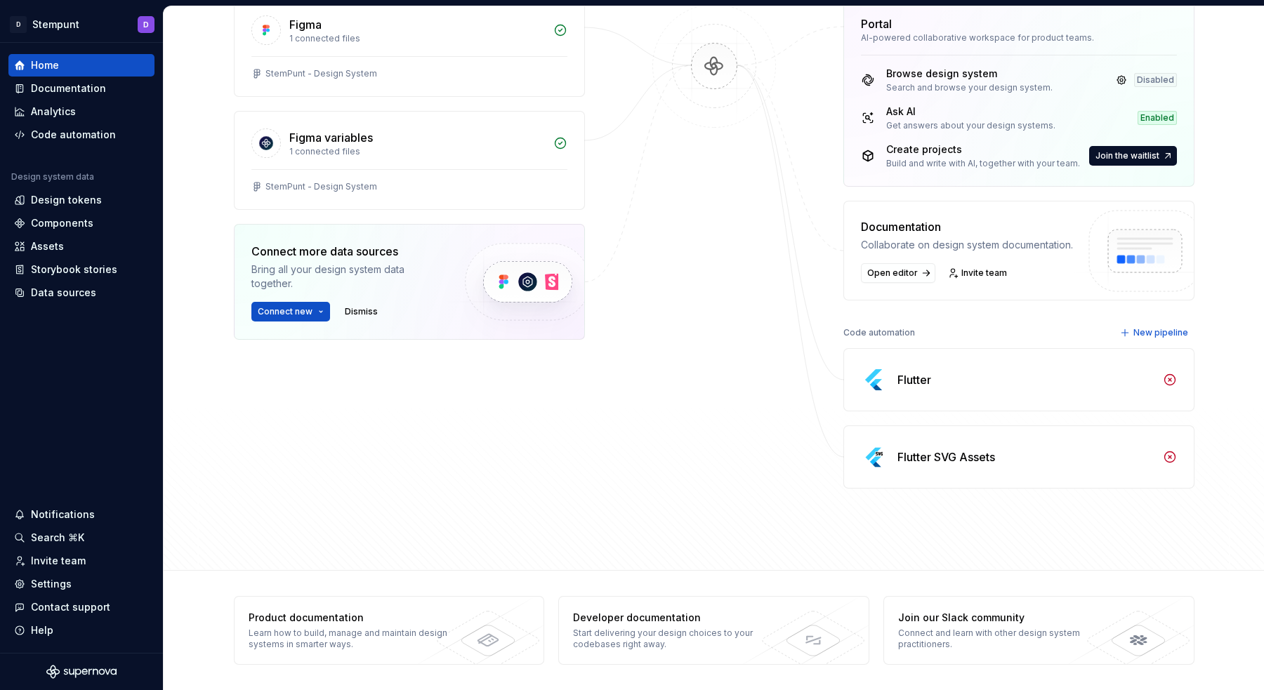
click at [979, 459] on div "Flutter SVG Assets" at bounding box center [946, 457] width 98 height 17
click at [985, 450] on div "Flutter SVG Assets" at bounding box center [946, 457] width 98 height 17
click at [1123, 426] on div "Flutter SVG Assets" at bounding box center [1018, 457] width 351 height 63
click at [864, 336] on div "Code automation" at bounding box center [879, 333] width 72 height 20
click at [72, 140] on div "Code automation" at bounding box center [73, 135] width 85 height 14
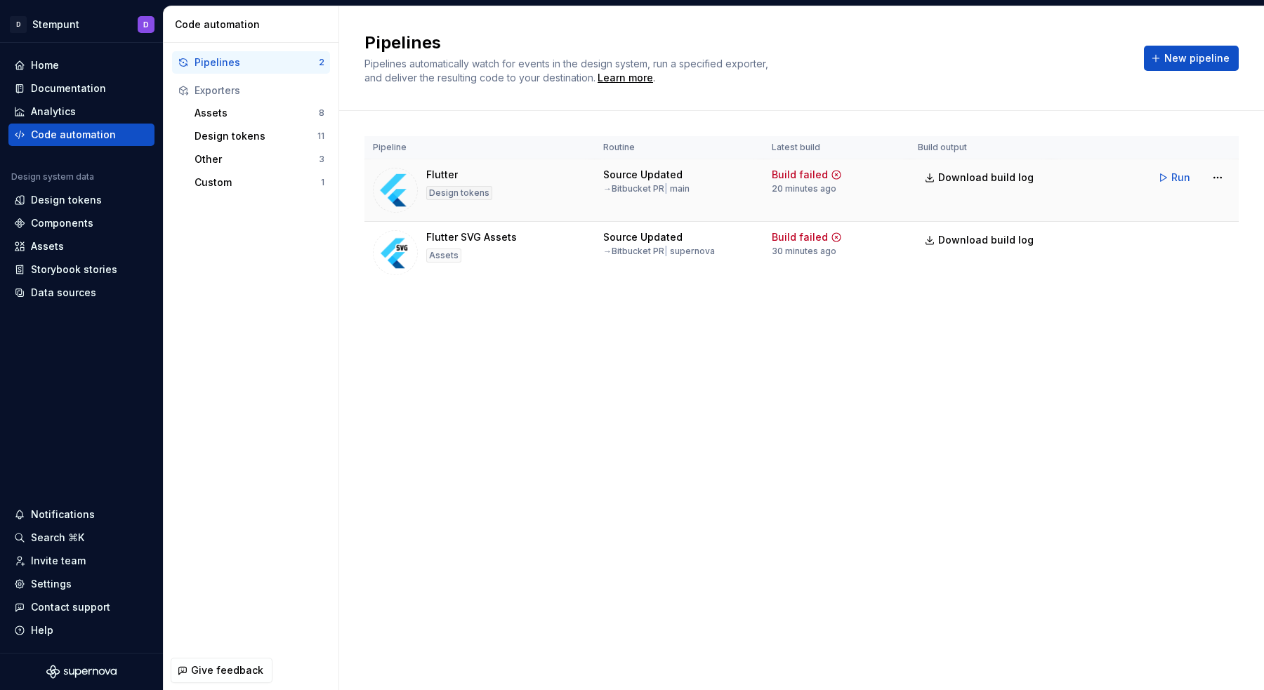
click at [462, 197] on div "Design tokens" at bounding box center [459, 193] width 66 height 14
click at [928, 241] on button "Download build log" at bounding box center [980, 240] width 125 height 25
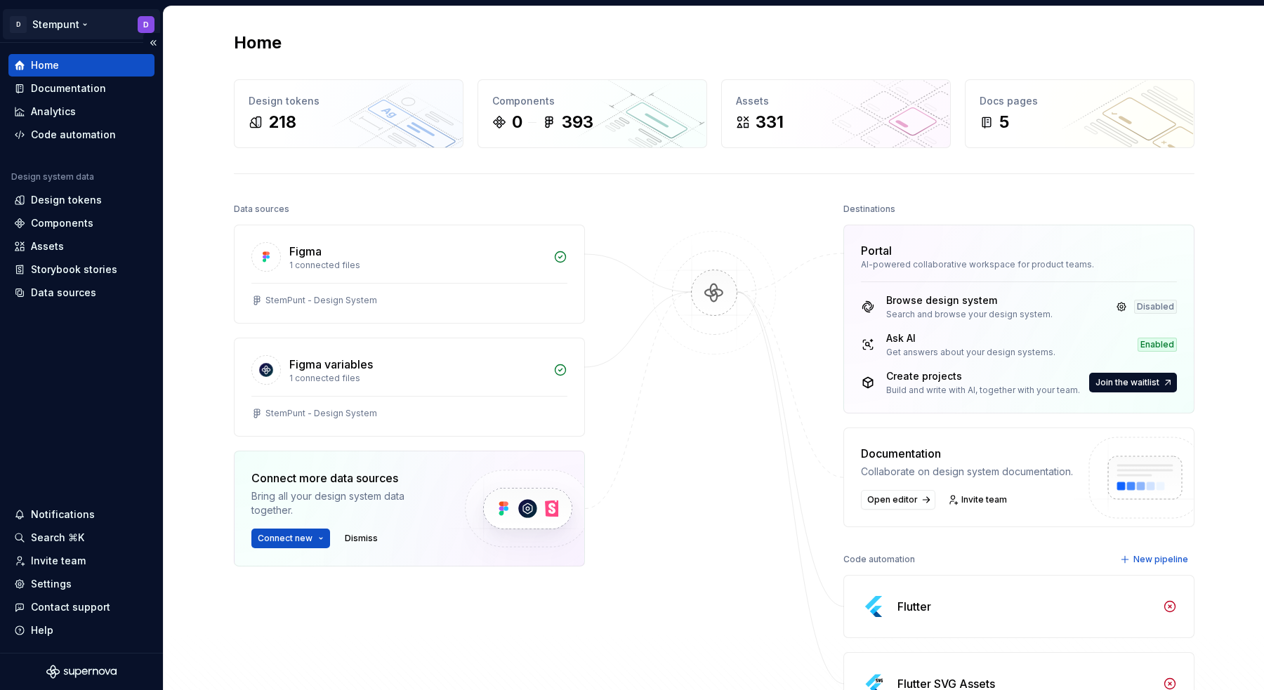
click at [79, 19] on html "D Stempunt D Home Documentation Analytics Code automation Design system data De…" at bounding box center [632, 345] width 1264 height 690
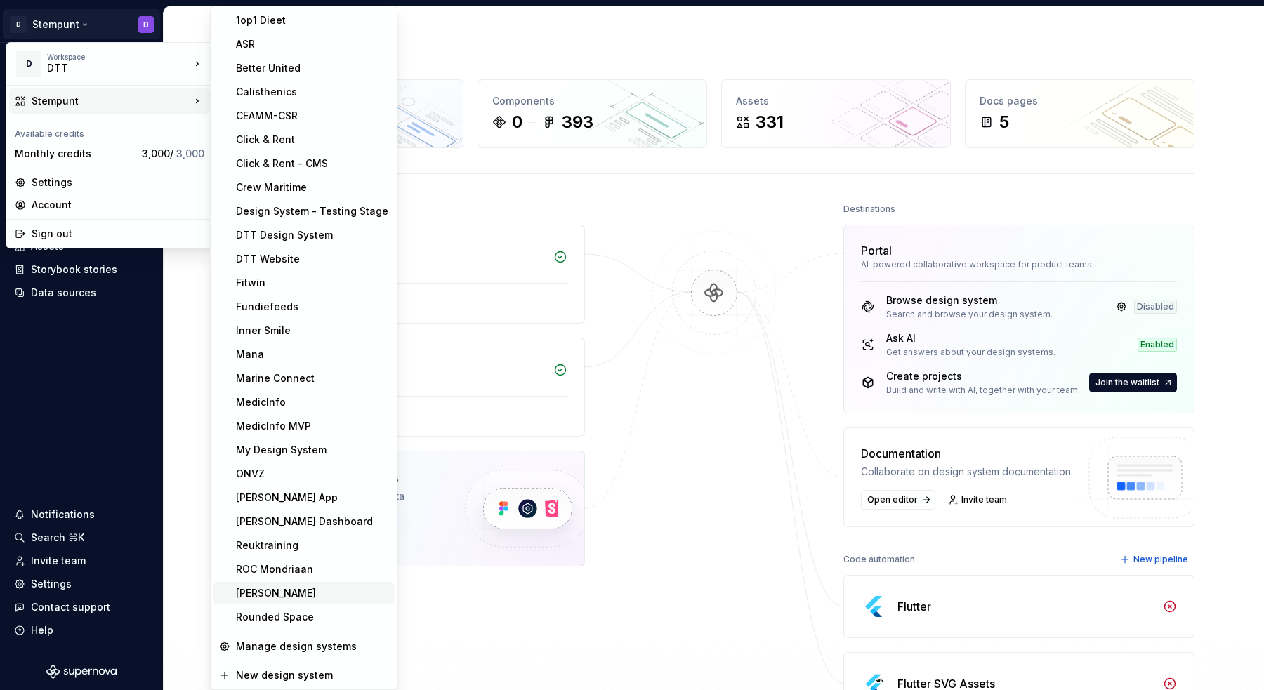
scroll to position [216, 0]
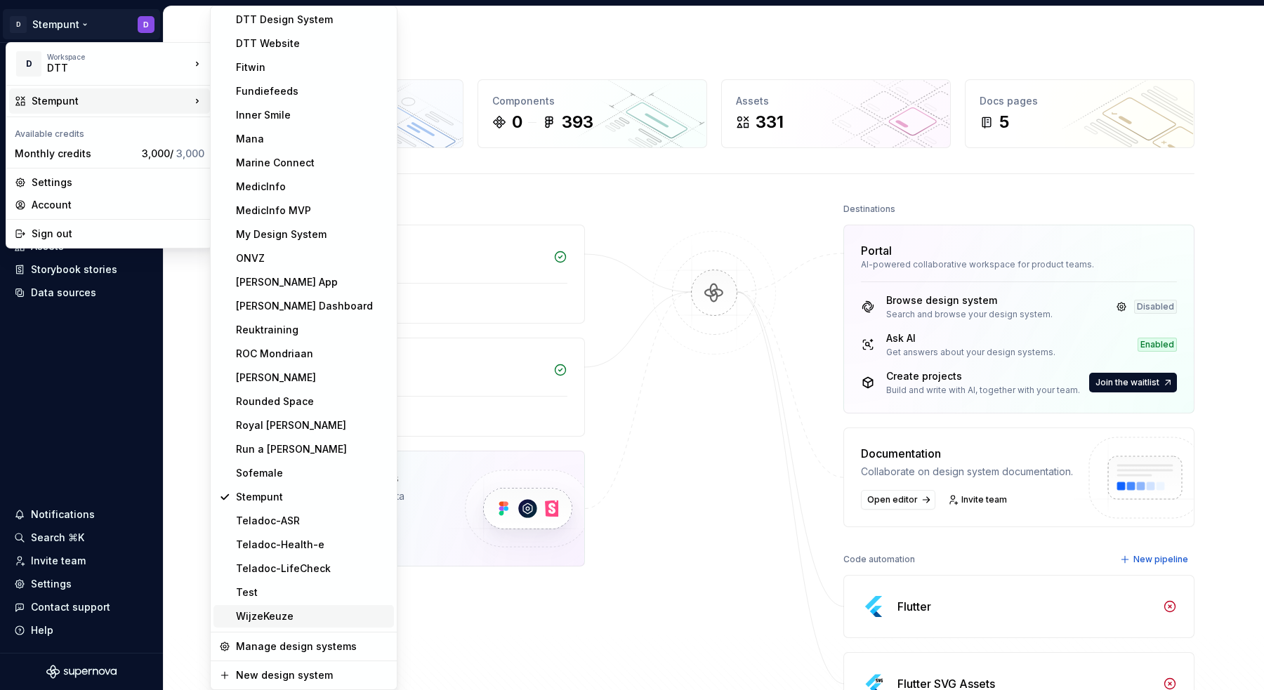
click at [256, 617] on div "WijzeKeuze" at bounding box center [312, 616] width 152 height 14
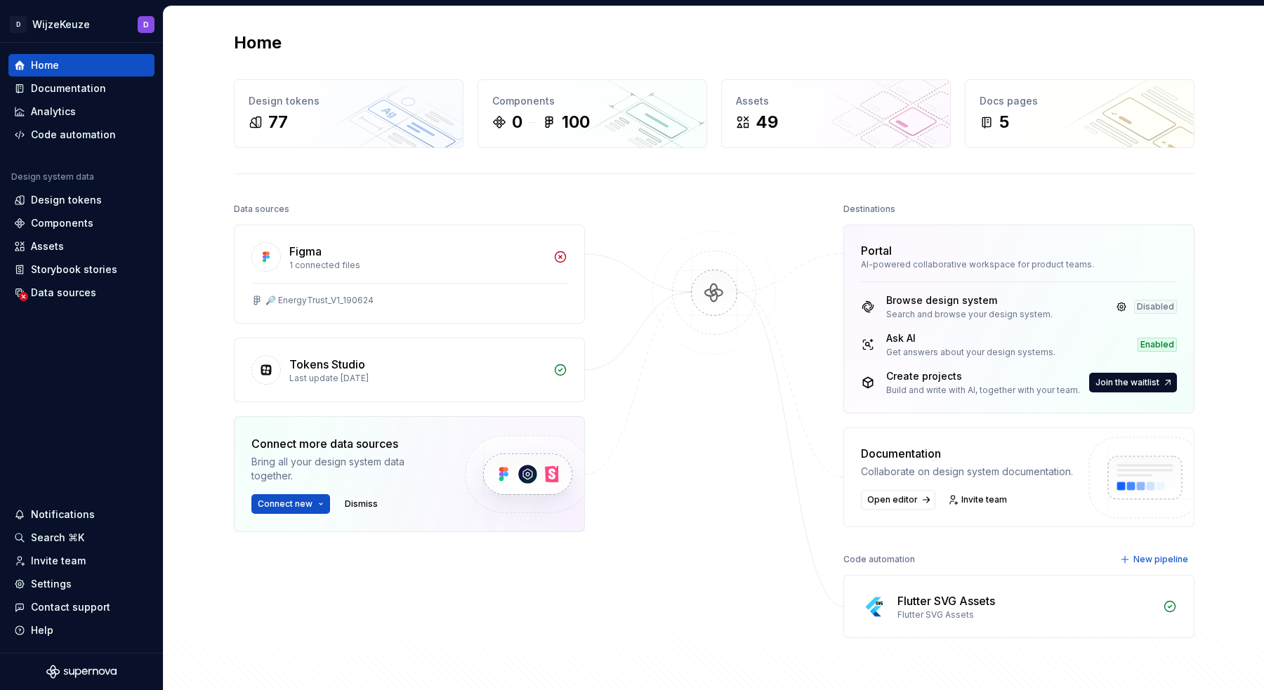
click at [975, 624] on div "Flutter SVG Assets Flutter SVG Assets" at bounding box center [1019, 607] width 350 height 62
click at [32, 136] on div "Code automation" at bounding box center [73, 135] width 85 height 14
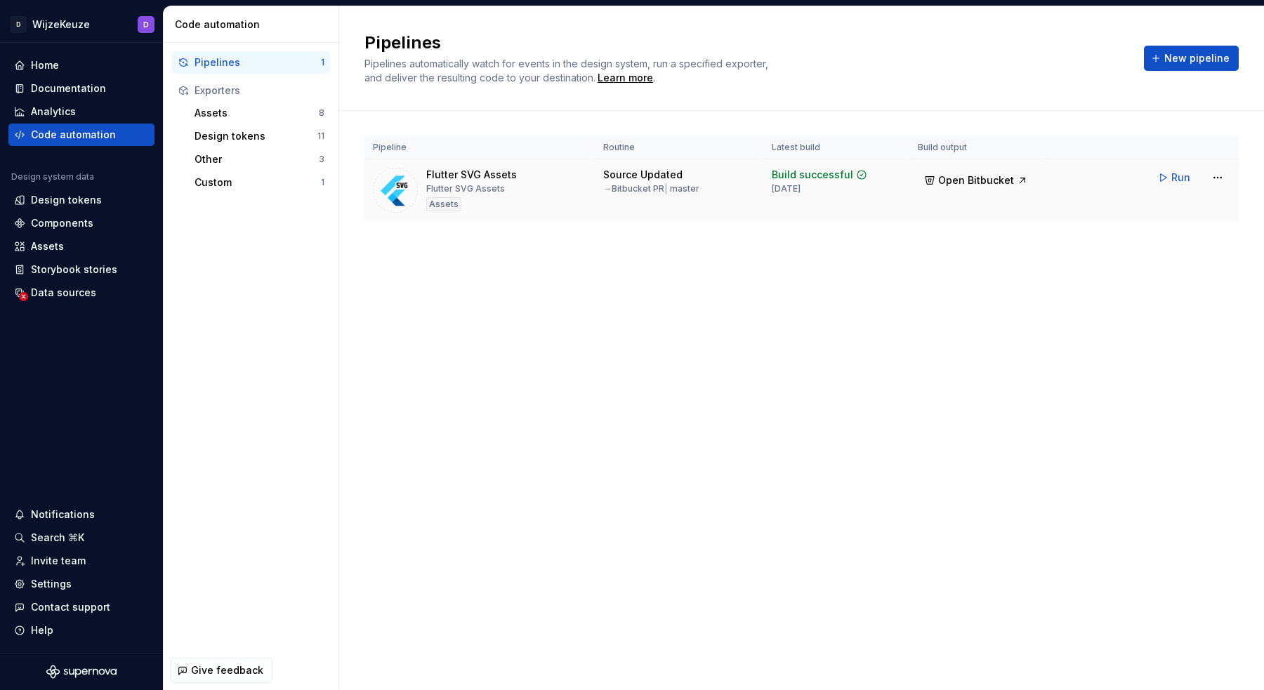
click at [539, 199] on div "Flutter SVG Assets Flutter SVG Assets Assets" at bounding box center [479, 190] width 213 height 45
click at [1208, 53] on span "New pipeline" at bounding box center [1196, 58] width 65 height 14
click at [1202, 53] on span "New pipeline" at bounding box center [1196, 58] width 65 height 14
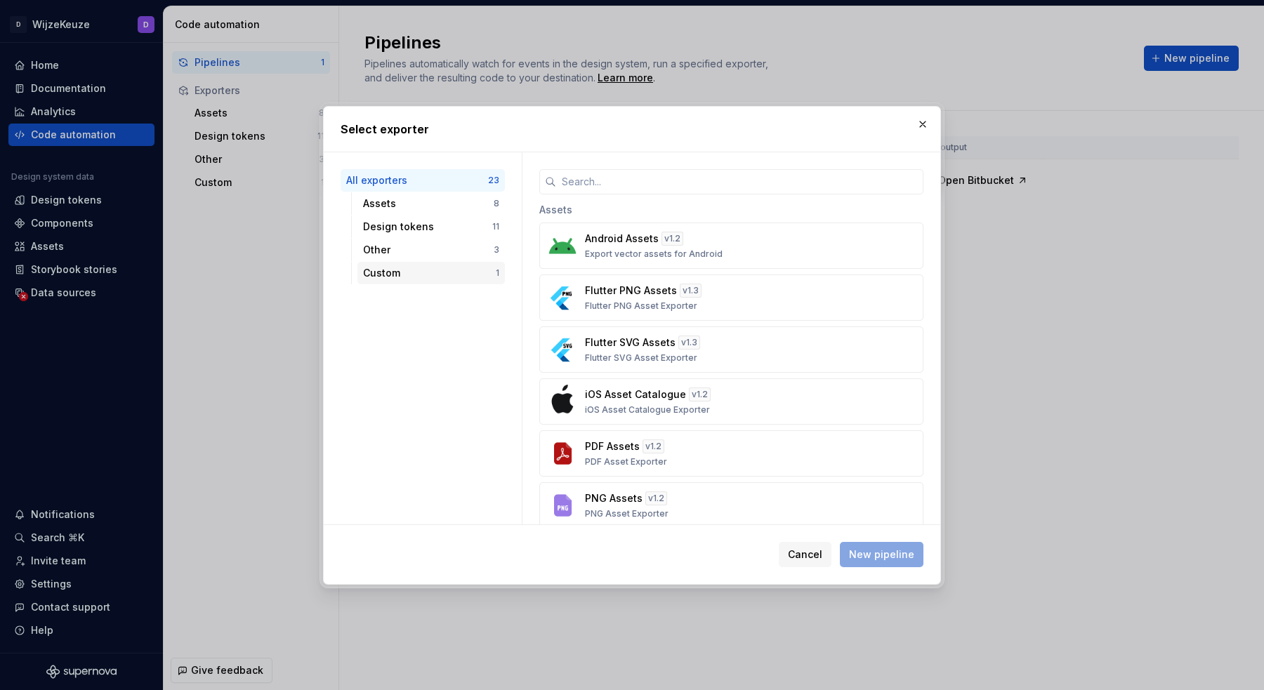
click at [437, 275] on div "Custom" at bounding box center [429, 273] width 133 height 14
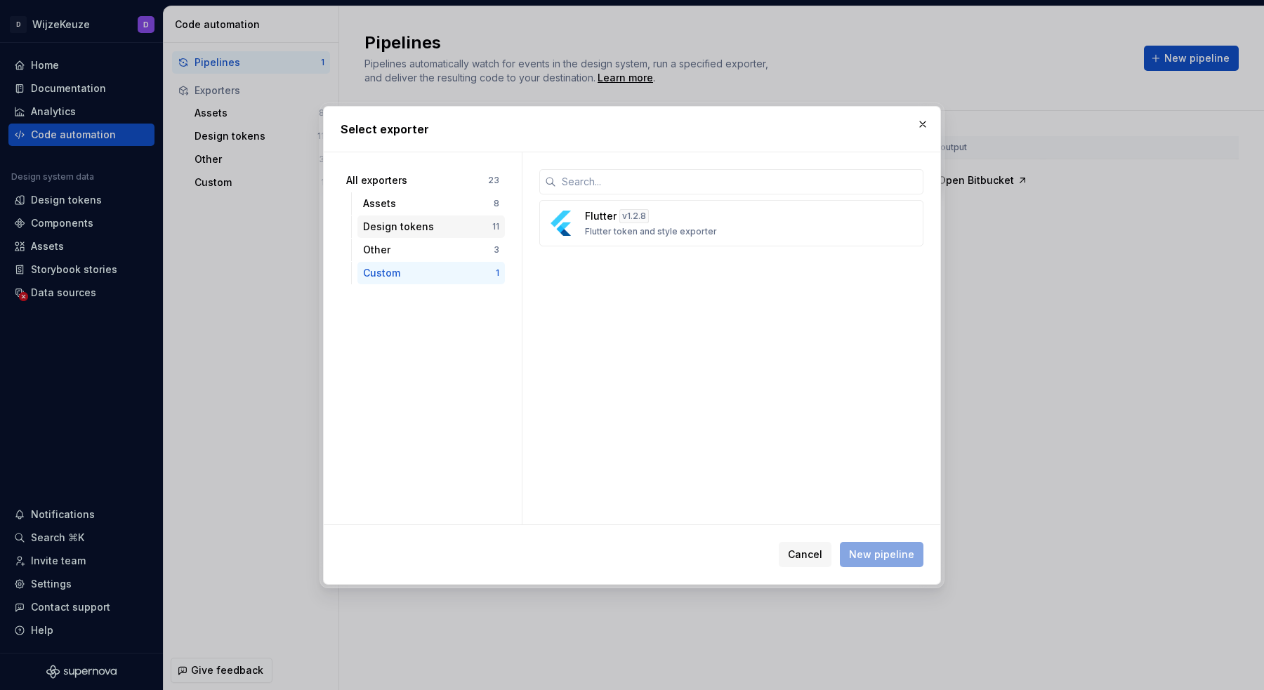
click at [423, 230] on div "Design tokens" at bounding box center [427, 227] width 129 height 14
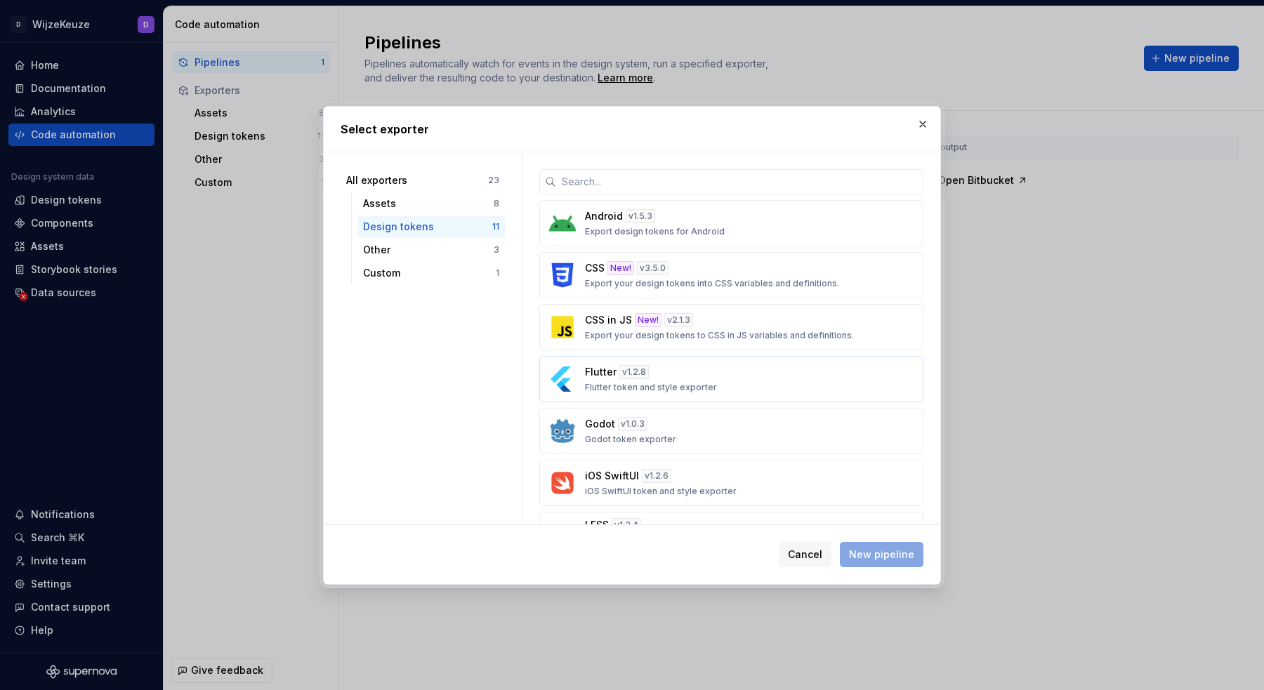
click at [780, 368] on div "Flutter v 1.2.8 Flutter token and style exporter" at bounding box center [727, 379] width 284 height 28
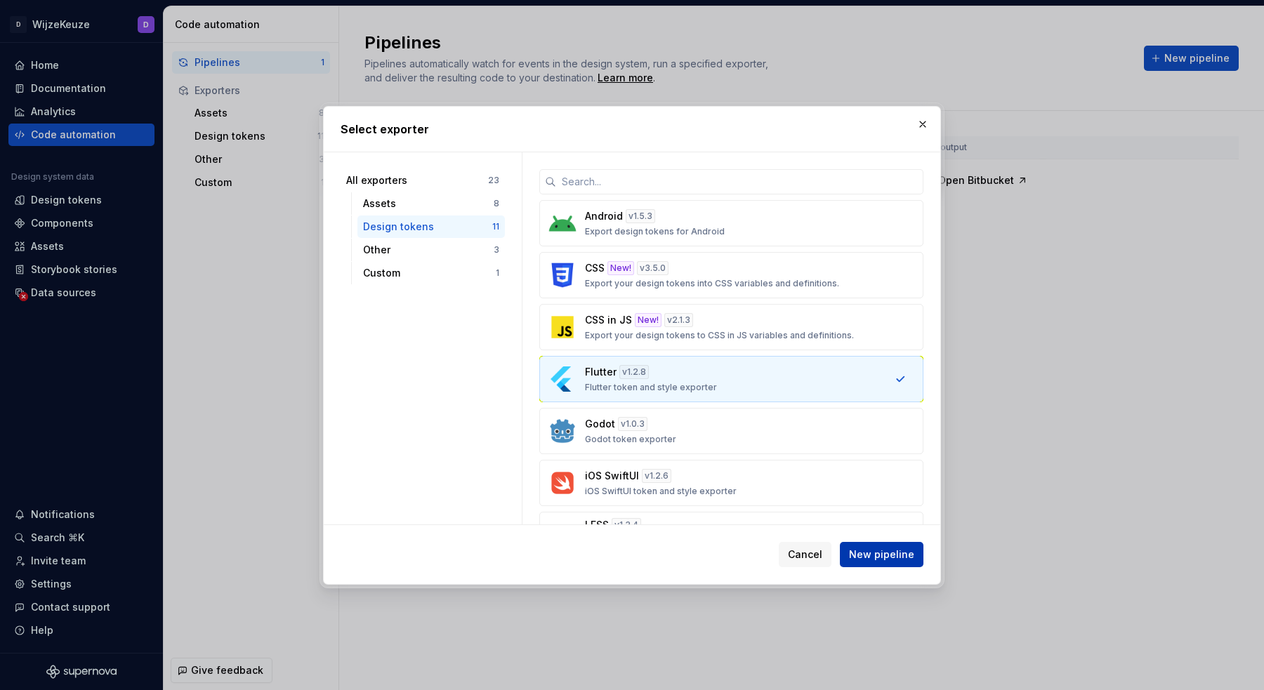
click at [864, 567] on button "New pipeline" at bounding box center [882, 554] width 84 height 25
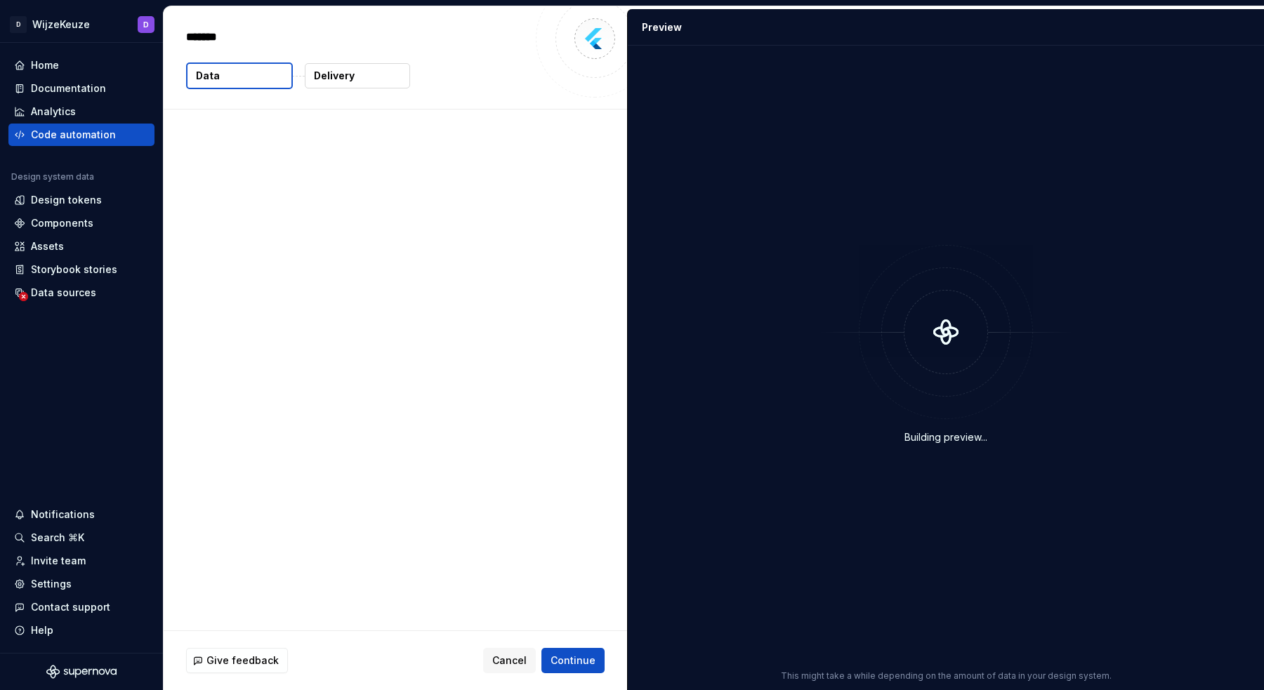
type textarea "*"
click at [362, 83] on button "Delivery" at bounding box center [357, 75] width 105 height 25
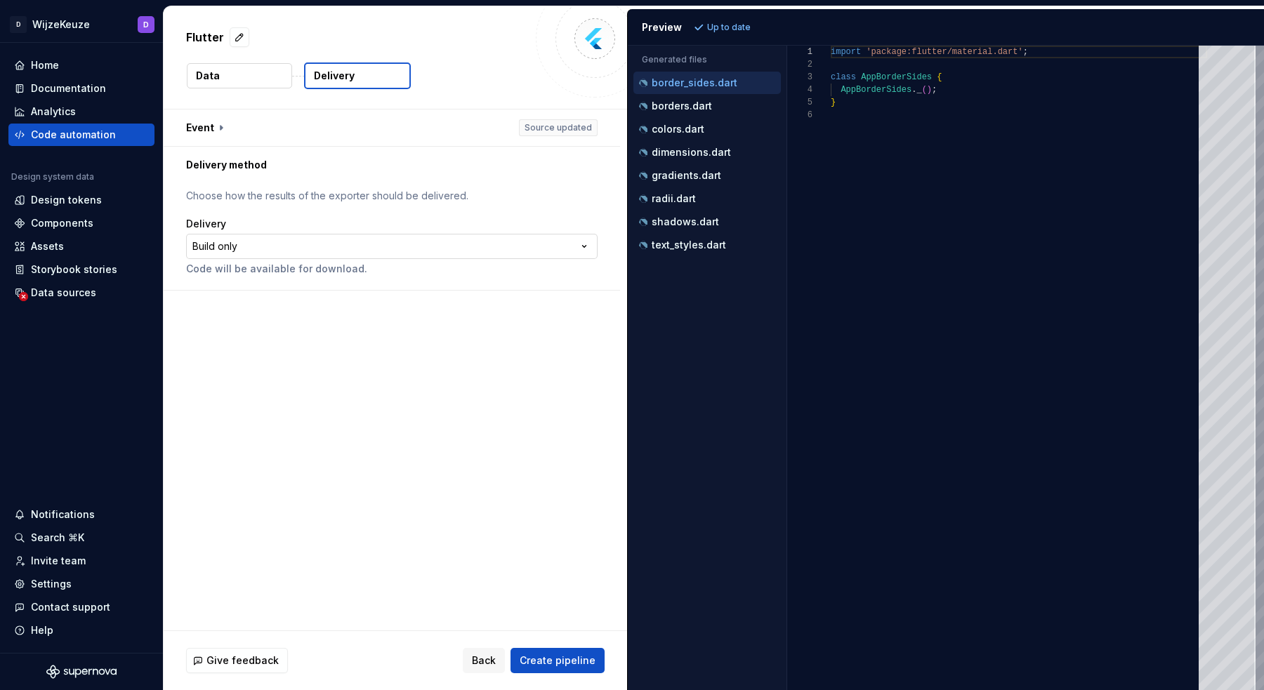
click at [286, 250] on html "**********" at bounding box center [632, 345] width 1264 height 690
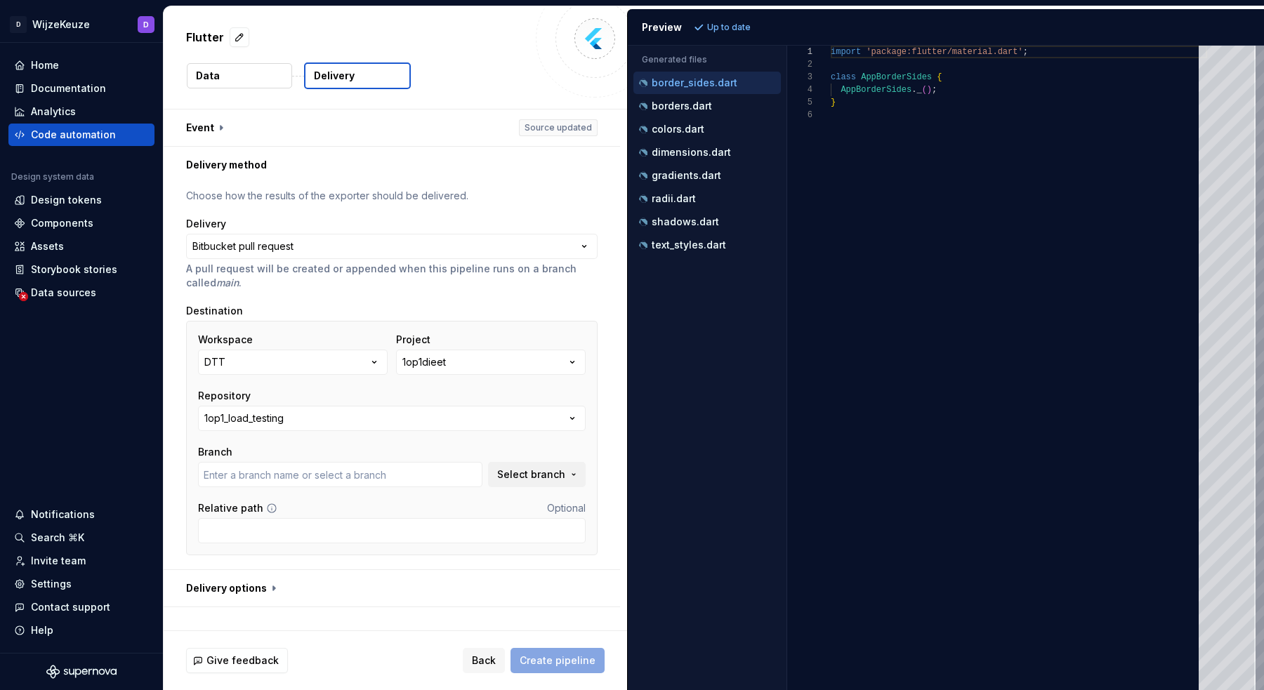
type input "bugfix/ISD-868-api-herrinering-basislijn-action"
click at [365, 359] on button "DTT" at bounding box center [293, 362] width 190 height 25
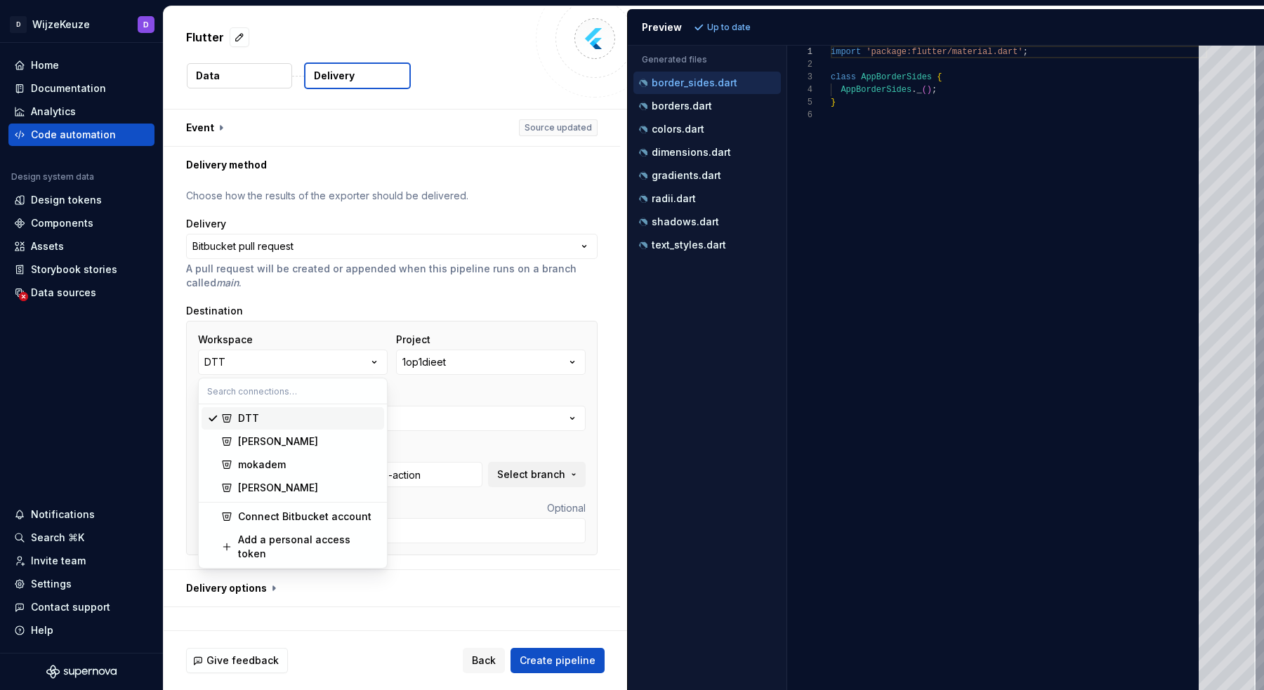
click at [430, 281] on p "A pull request will be created or appended when this pipeline runs on a branch …" at bounding box center [391, 276] width 411 height 28
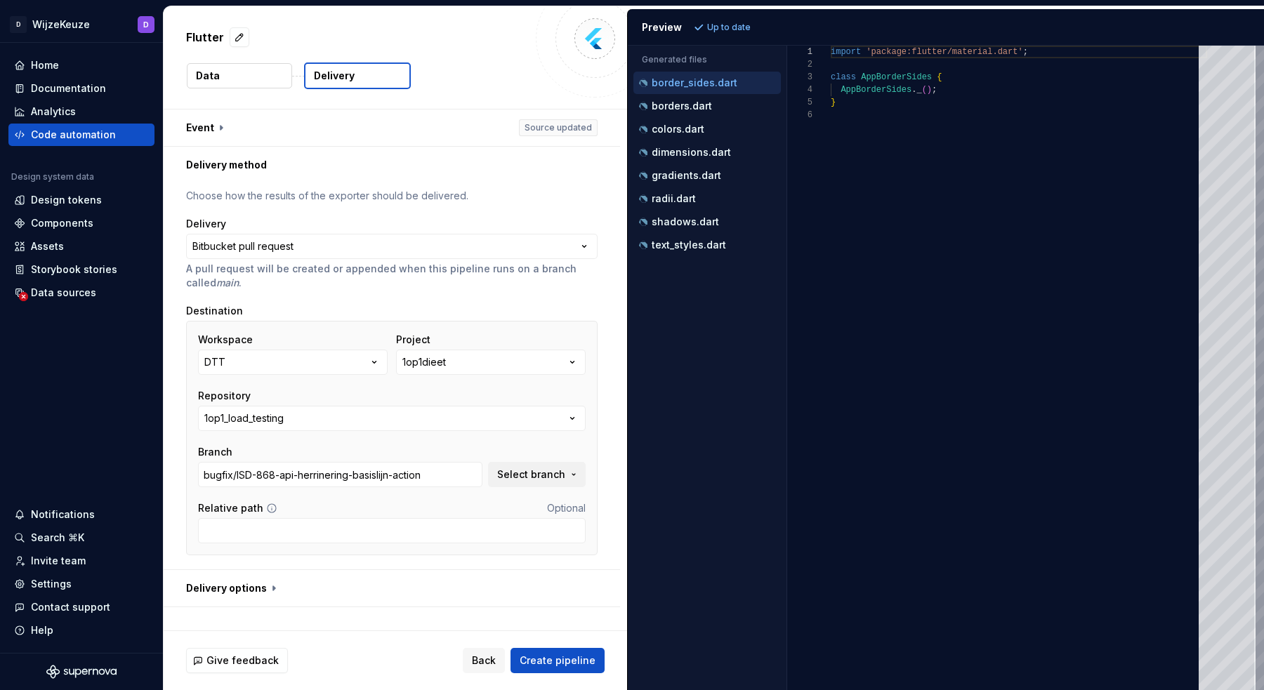
click at [488, 349] on div "Project 1op1dieet" at bounding box center [491, 354] width 190 height 42
click at [491, 361] on button "1op1dieet" at bounding box center [491, 362] width 190 height 25
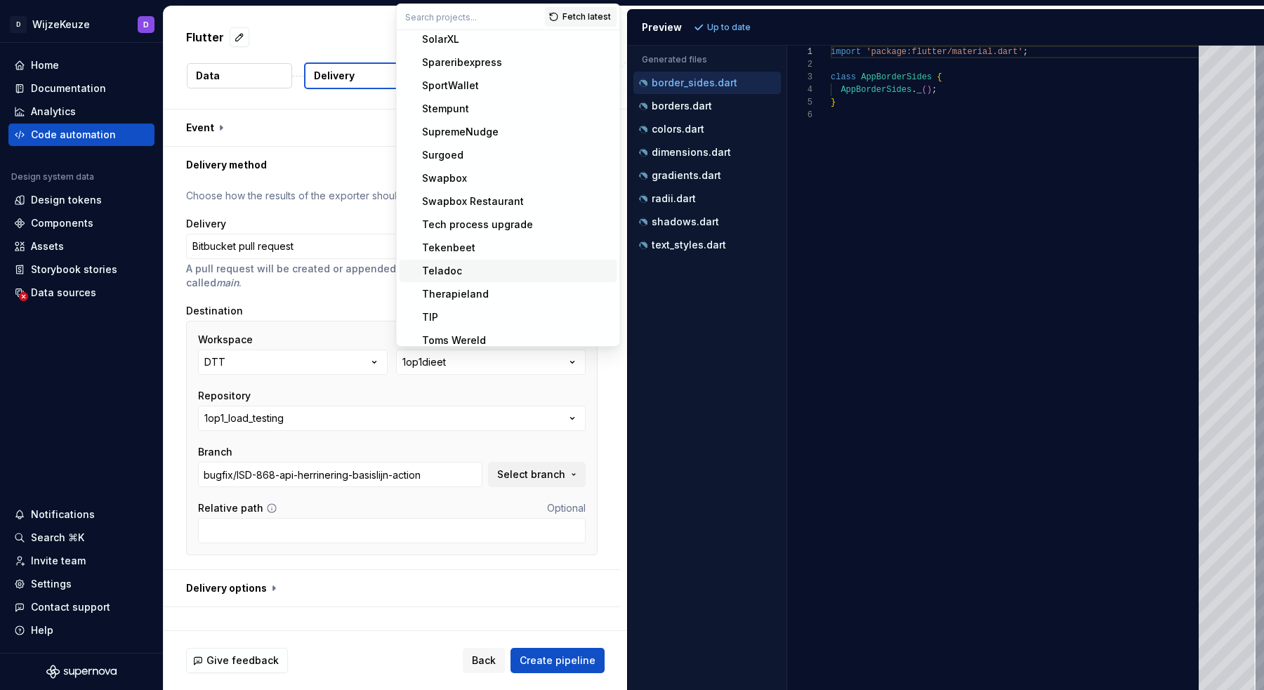
scroll to position [4763, 0]
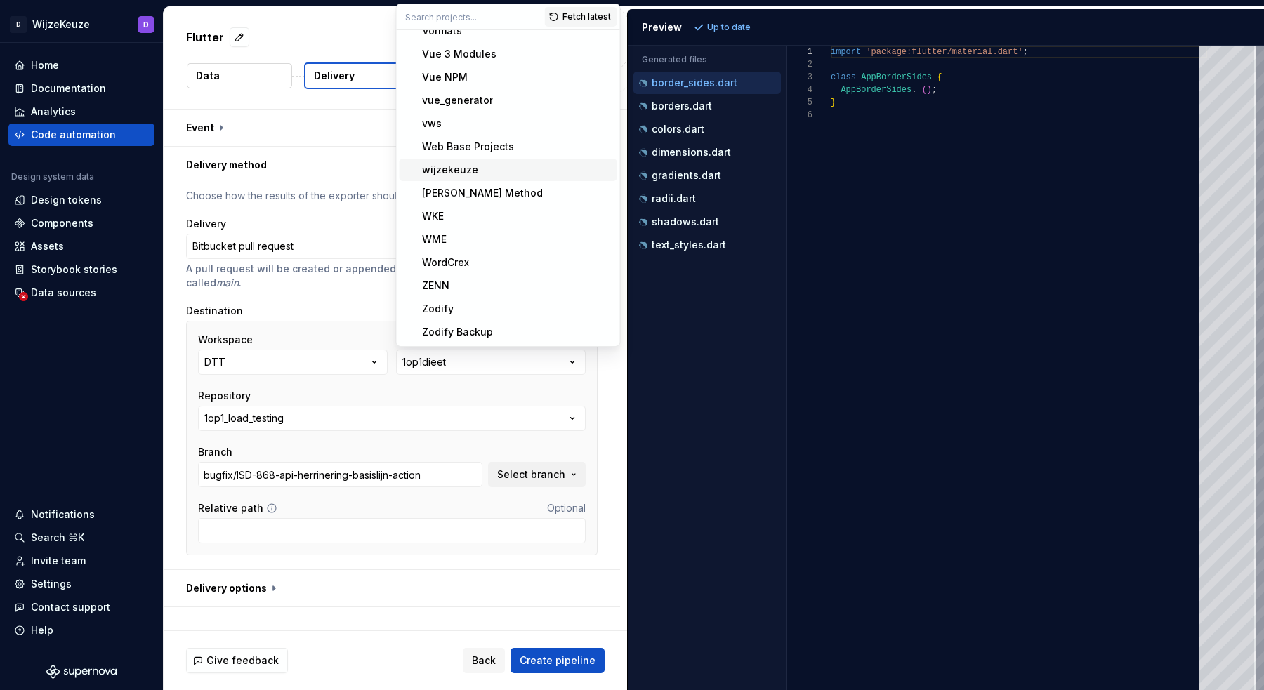
click at [494, 166] on div "wijzekeuze" at bounding box center [517, 170] width 190 height 14
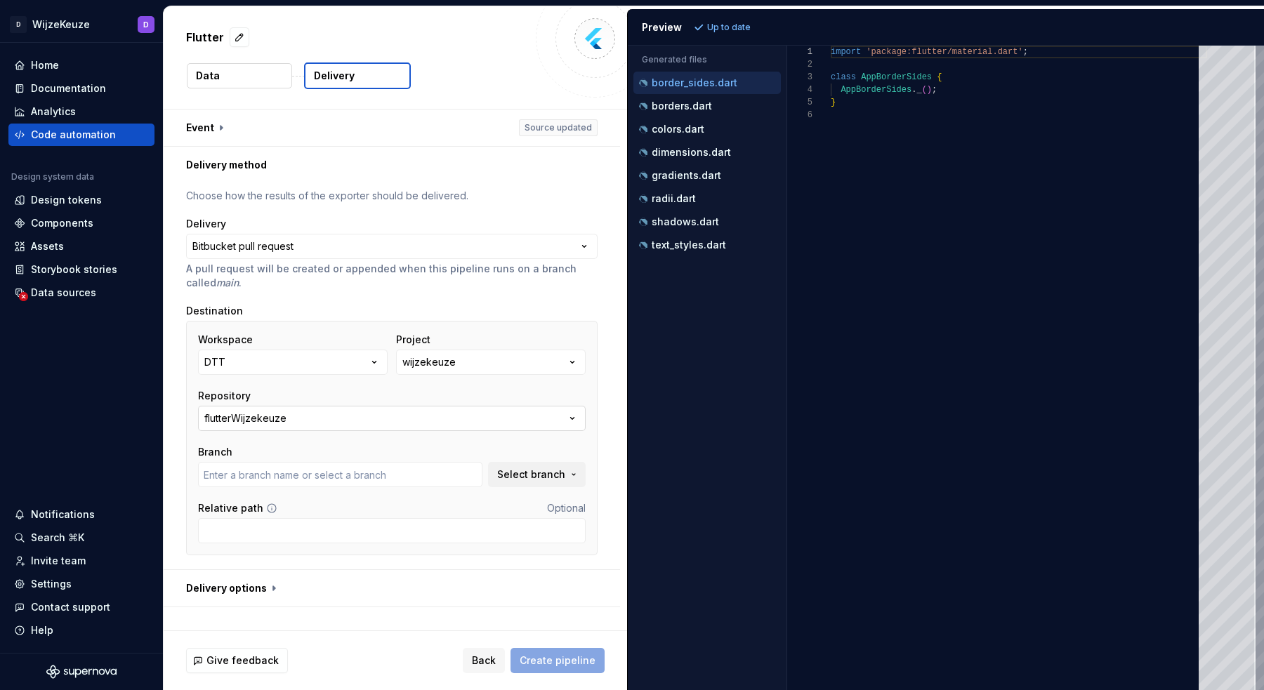
click at [475, 413] on button "flutterWijzekeuze" at bounding box center [392, 418] width 388 height 25
type input "account/login"
click at [456, 373] on button "wijzekeuze" at bounding box center [491, 362] width 190 height 25
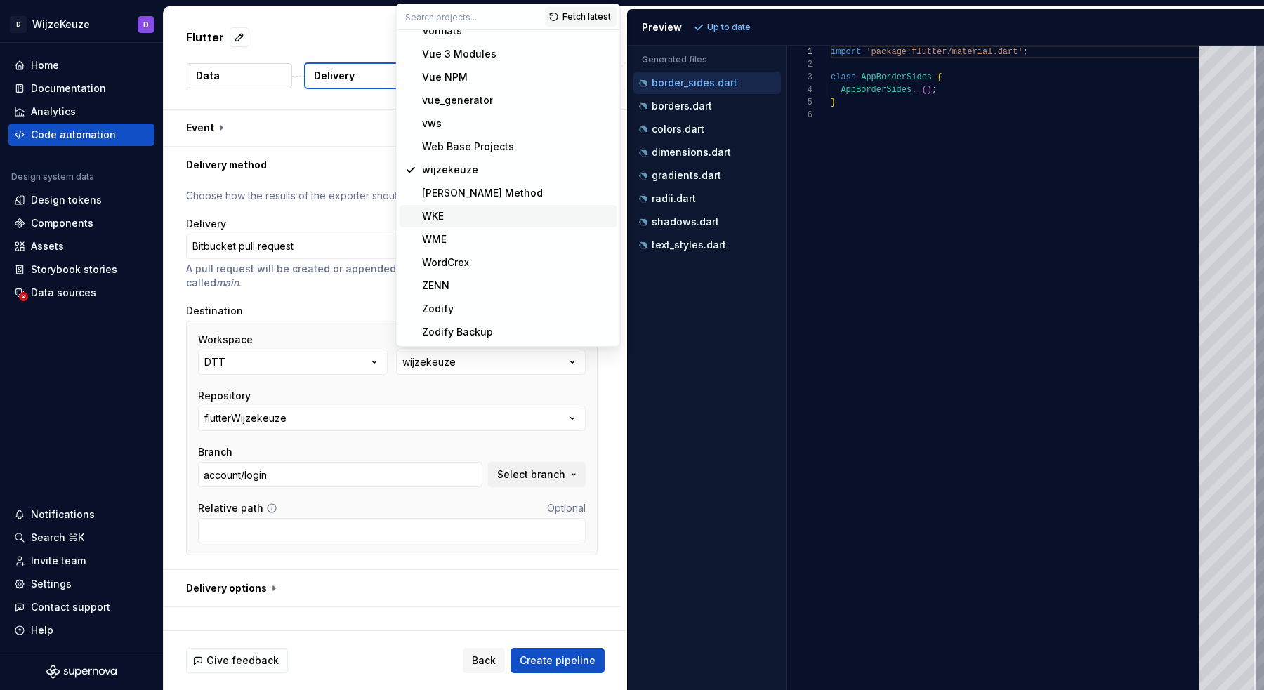
click at [470, 220] on div "WKE" at bounding box center [517, 216] width 190 height 14
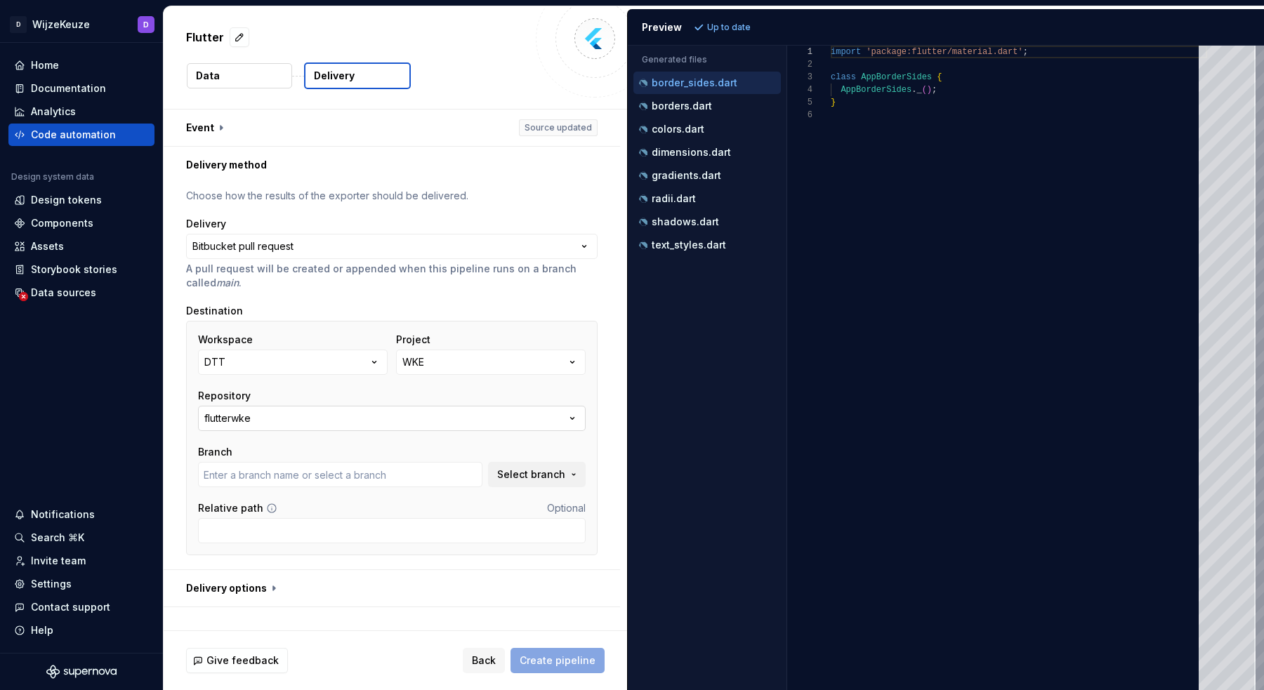
click at [296, 428] on button "flutterwke" at bounding box center [392, 418] width 388 height 25
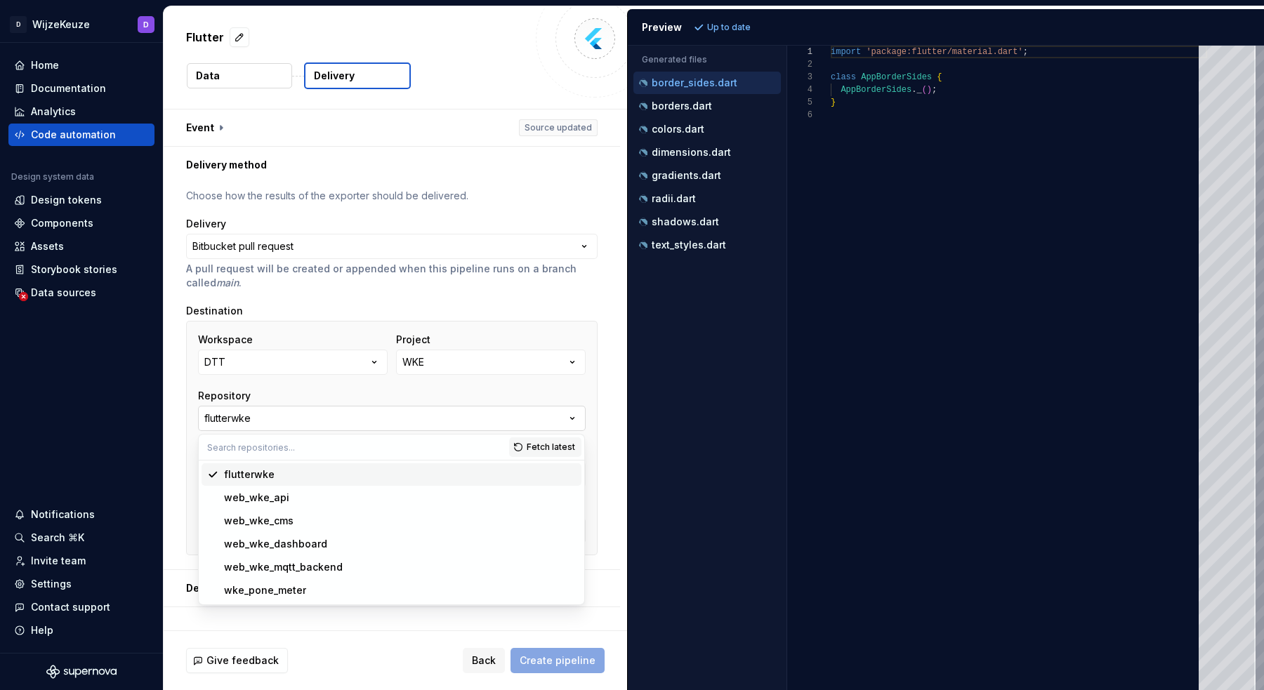
type input "main"
click at [359, 475] on div "flutterwke" at bounding box center [400, 475] width 352 height 14
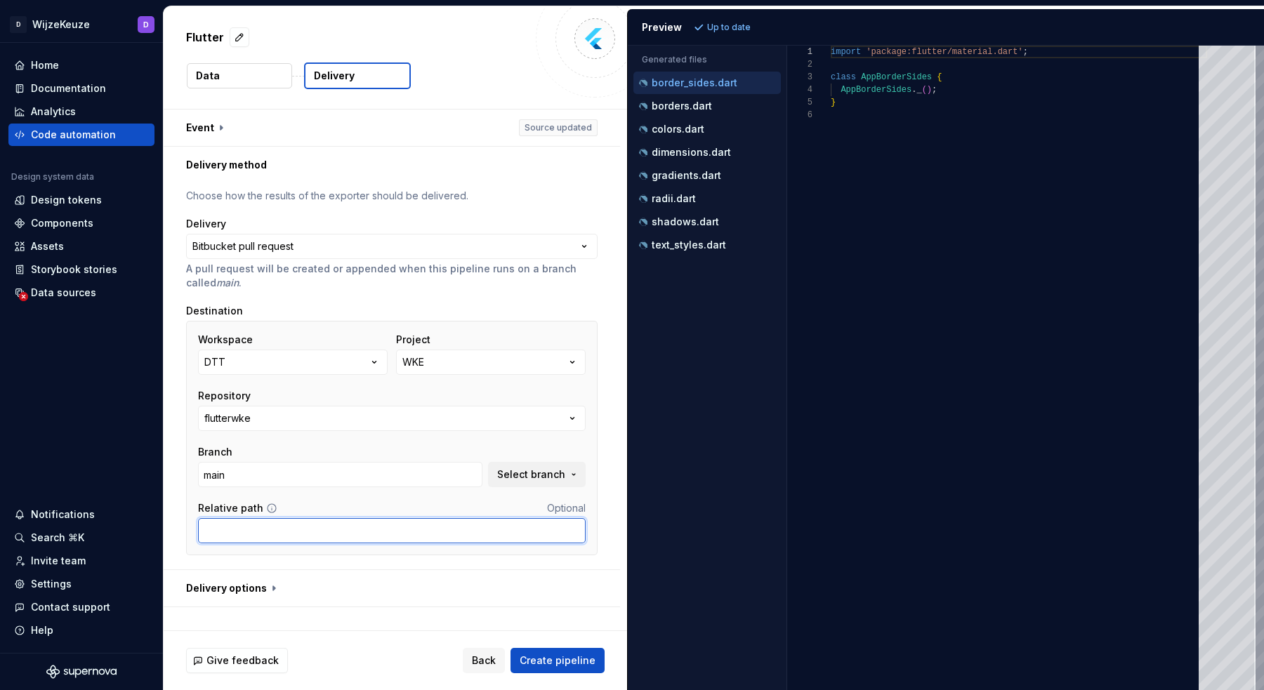
click at [322, 522] on input "Relative path" at bounding box center [392, 530] width 388 height 25
paste input "lib/figma"
type input "lib/figma"
click at [546, 473] on span "Select branch" at bounding box center [531, 475] width 68 height 14
click at [215, 566] on div "**********" at bounding box center [392, 376] width 456 height 386
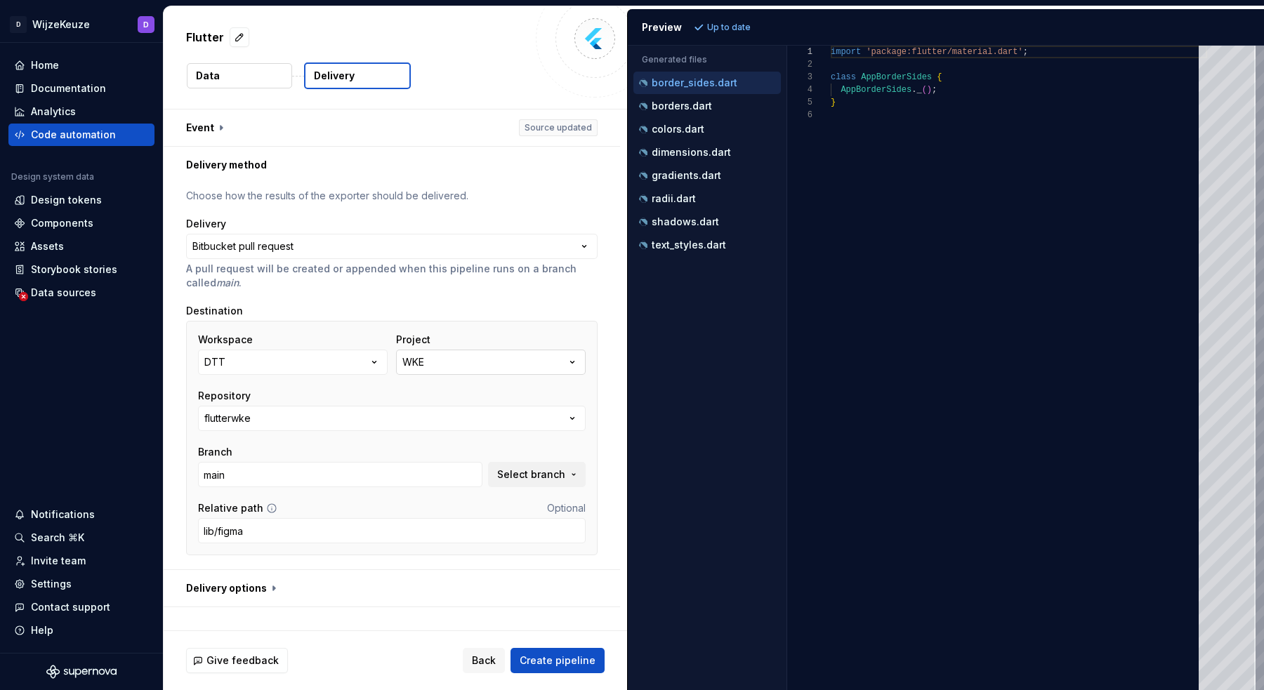
click at [458, 362] on button "WKE" at bounding box center [491, 362] width 190 height 25
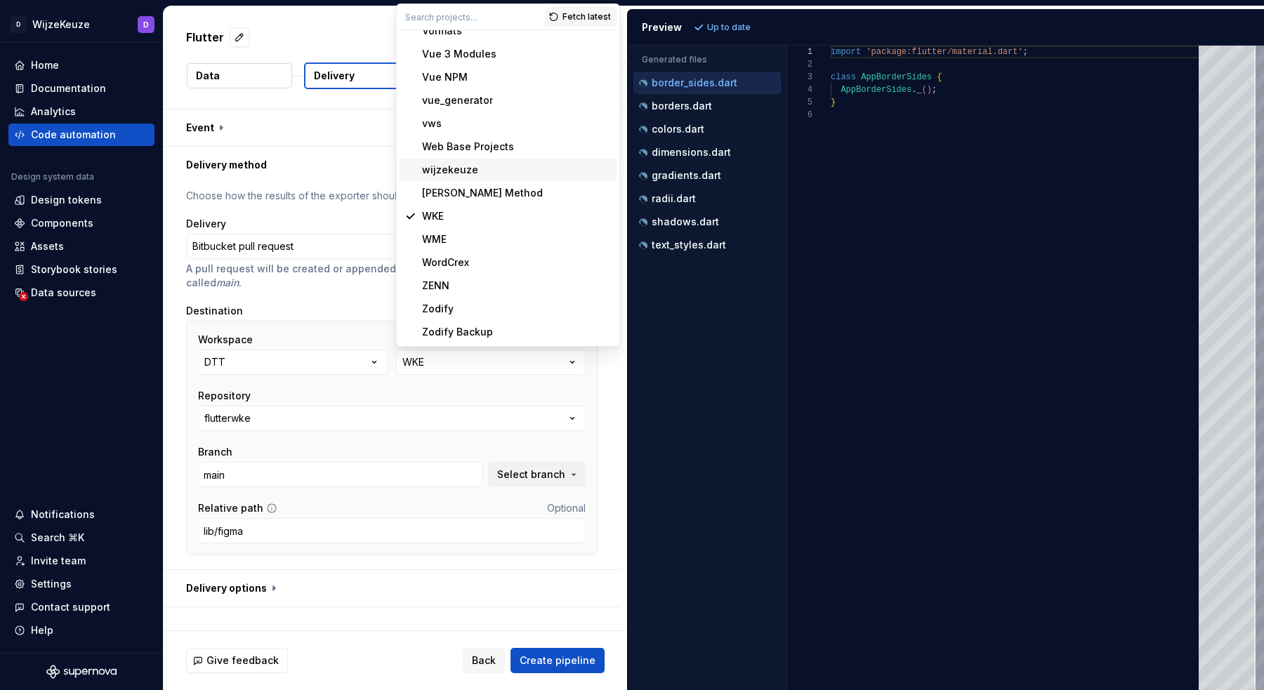
click at [475, 166] on div "wijzekeuze" at bounding box center [517, 170] width 190 height 14
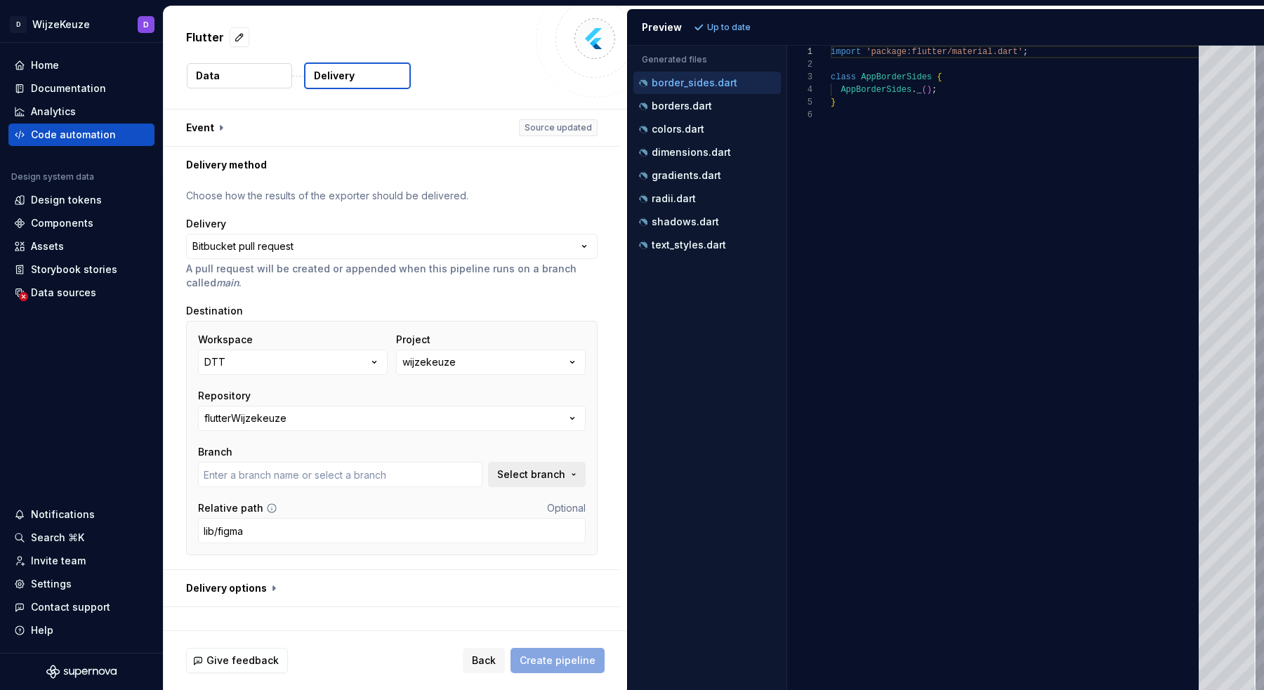
click at [546, 473] on span "Select branch" at bounding box center [531, 475] width 68 height 14
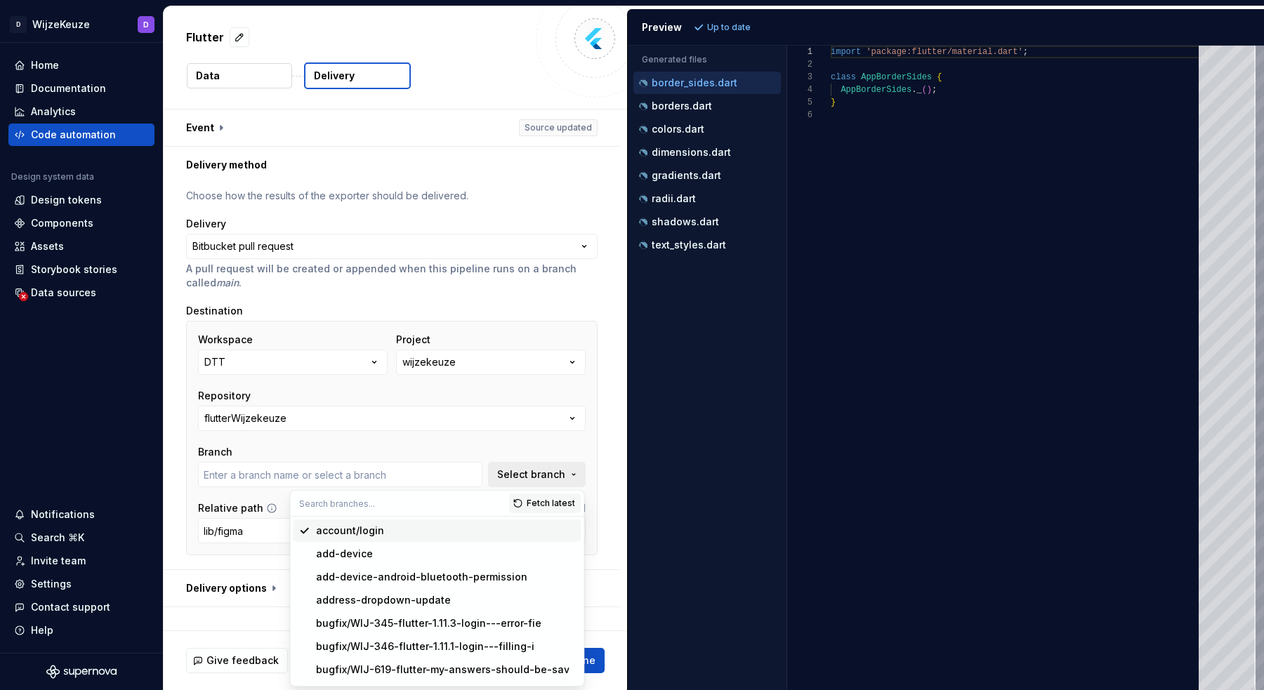
type input "account/login"
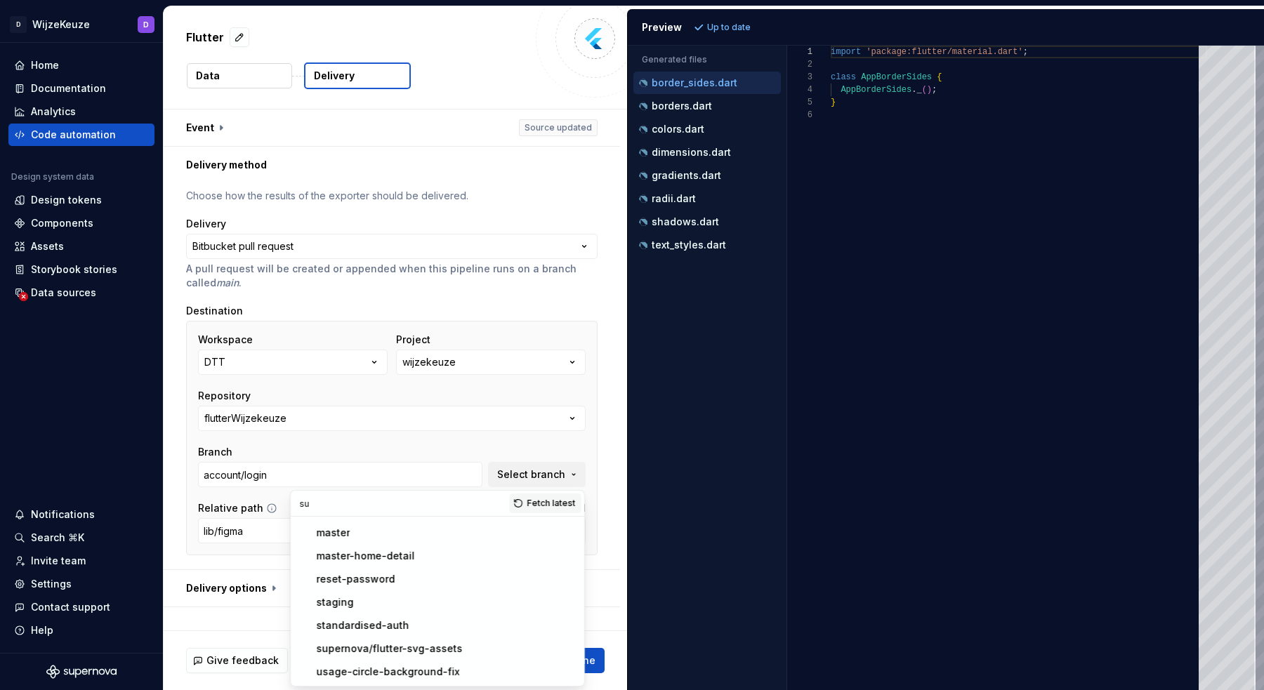
scroll to position [0, 0]
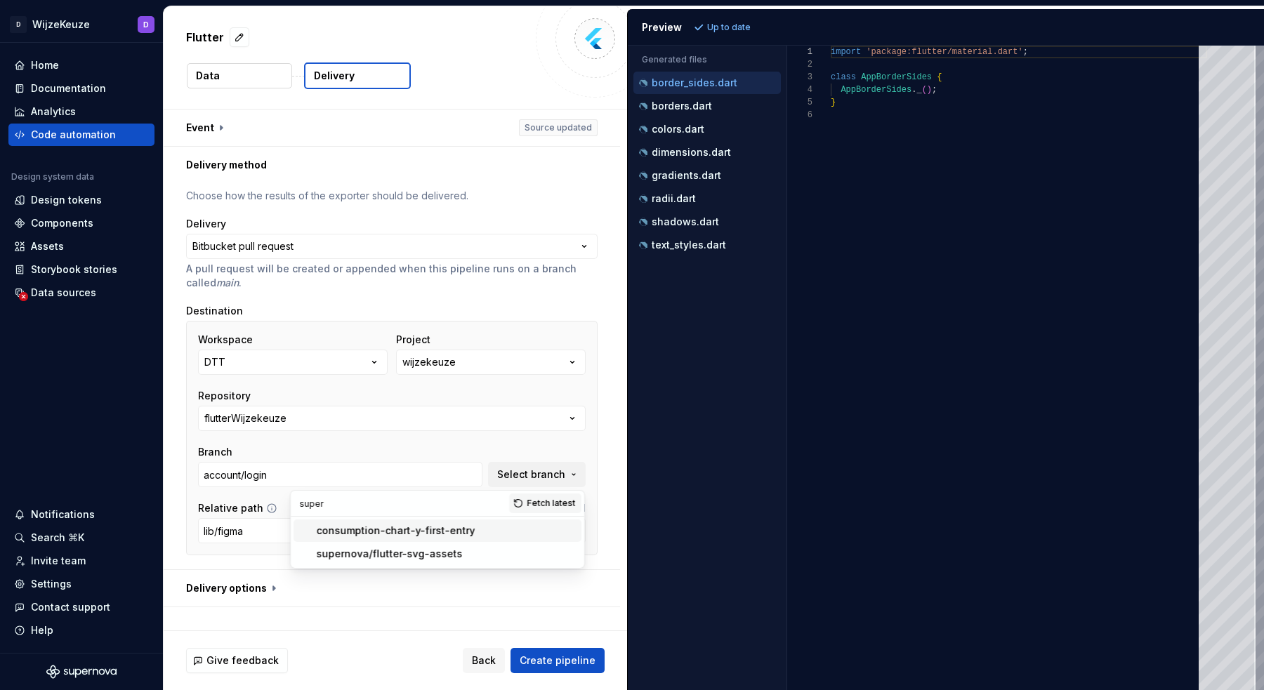
click at [466, 508] on input "super" at bounding box center [400, 503] width 218 height 25
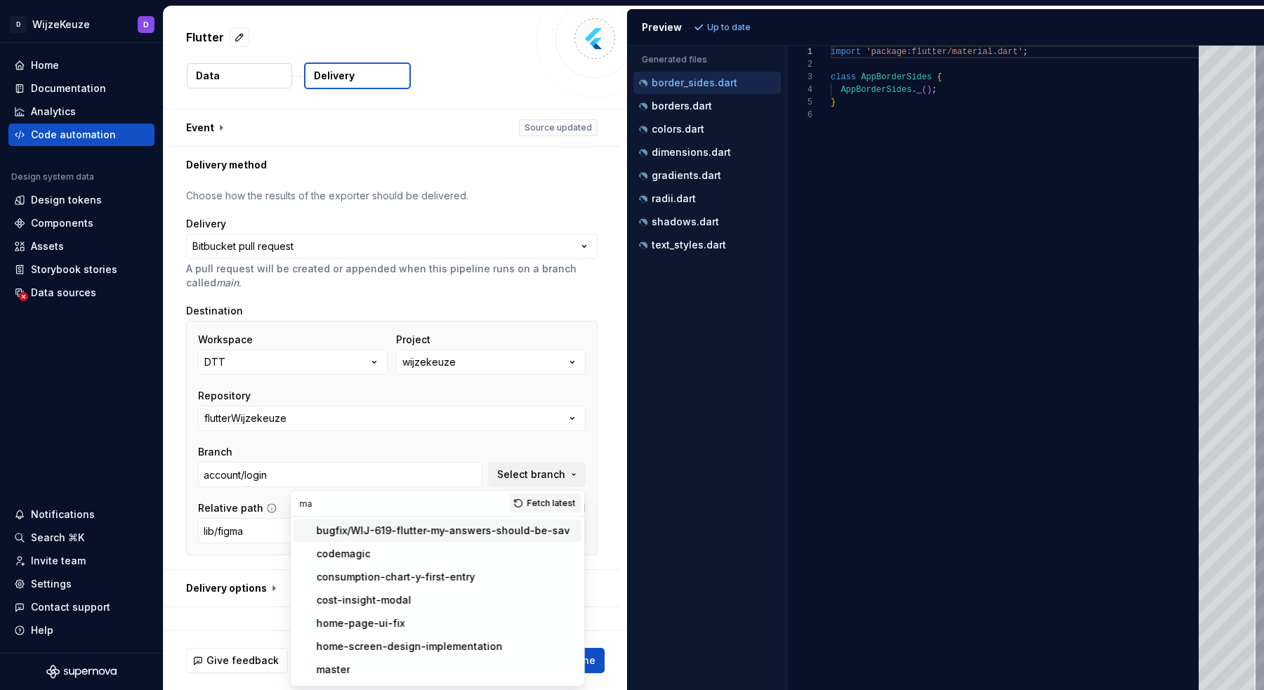
type input "m"
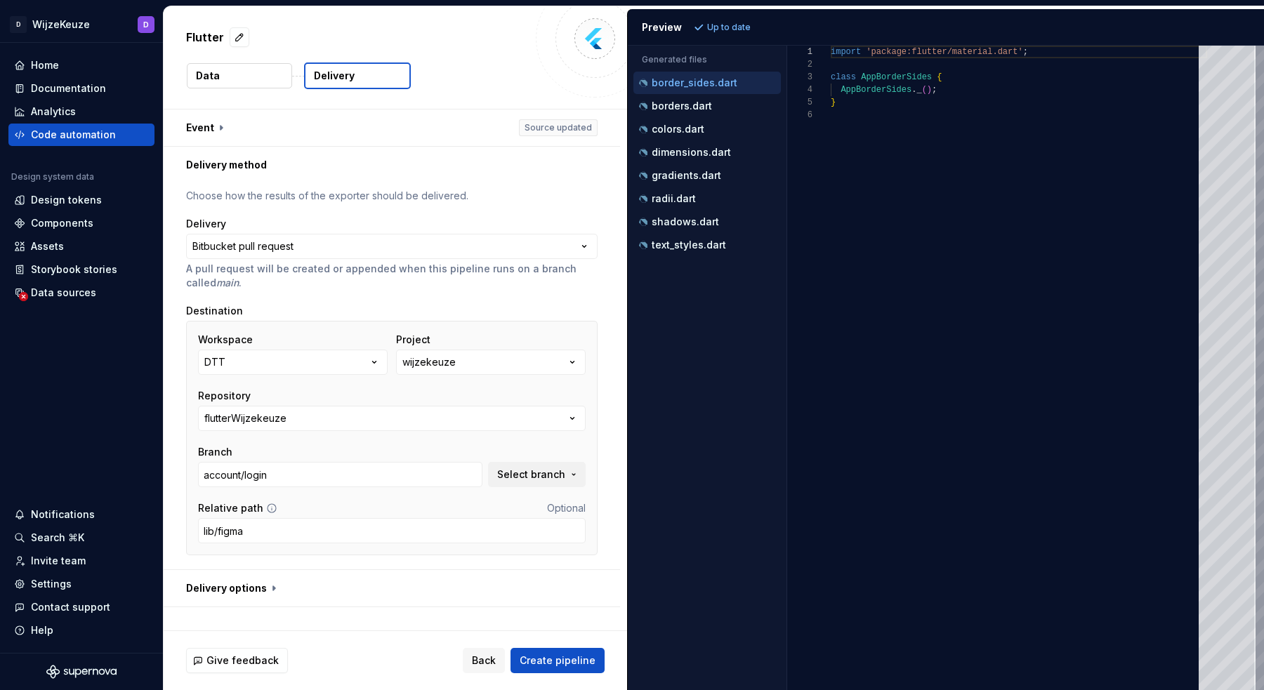
click at [494, 452] on div "Branch account/login Select branch" at bounding box center [392, 466] width 388 height 42
click at [539, 469] on span "Select branch" at bounding box center [531, 475] width 68 height 14
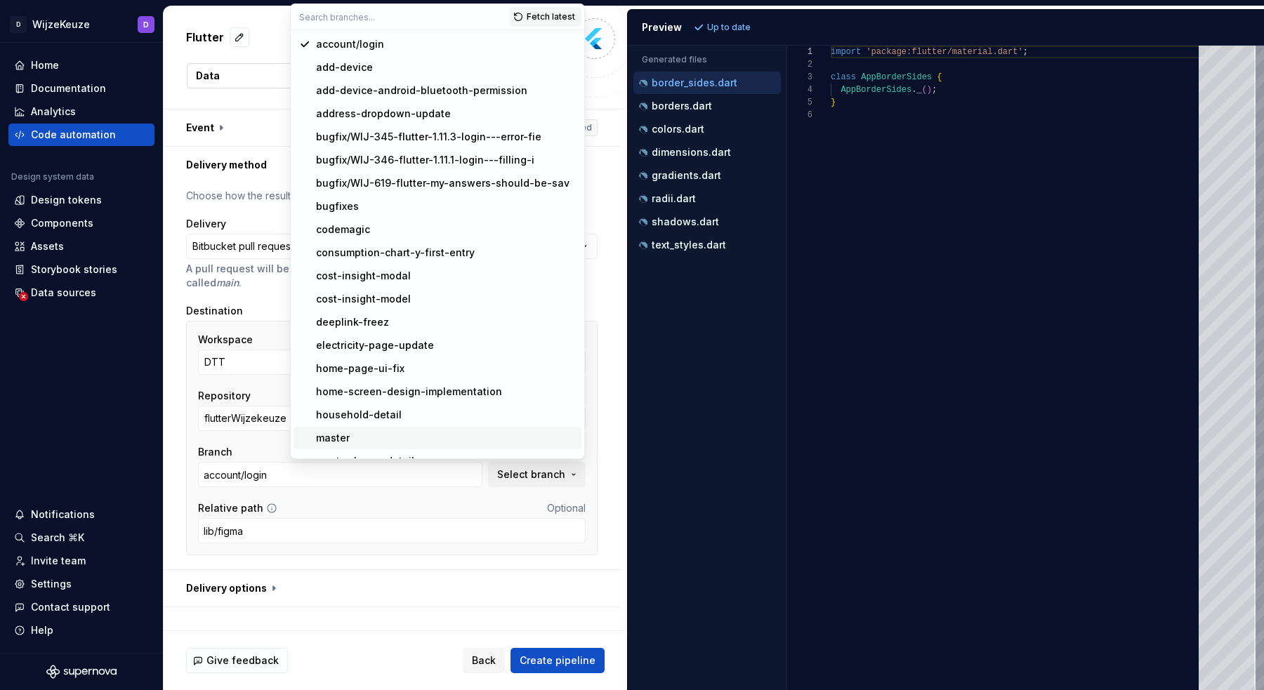
click at [468, 437] on div "master" at bounding box center [446, 438] width 260 height 14
type input "master"
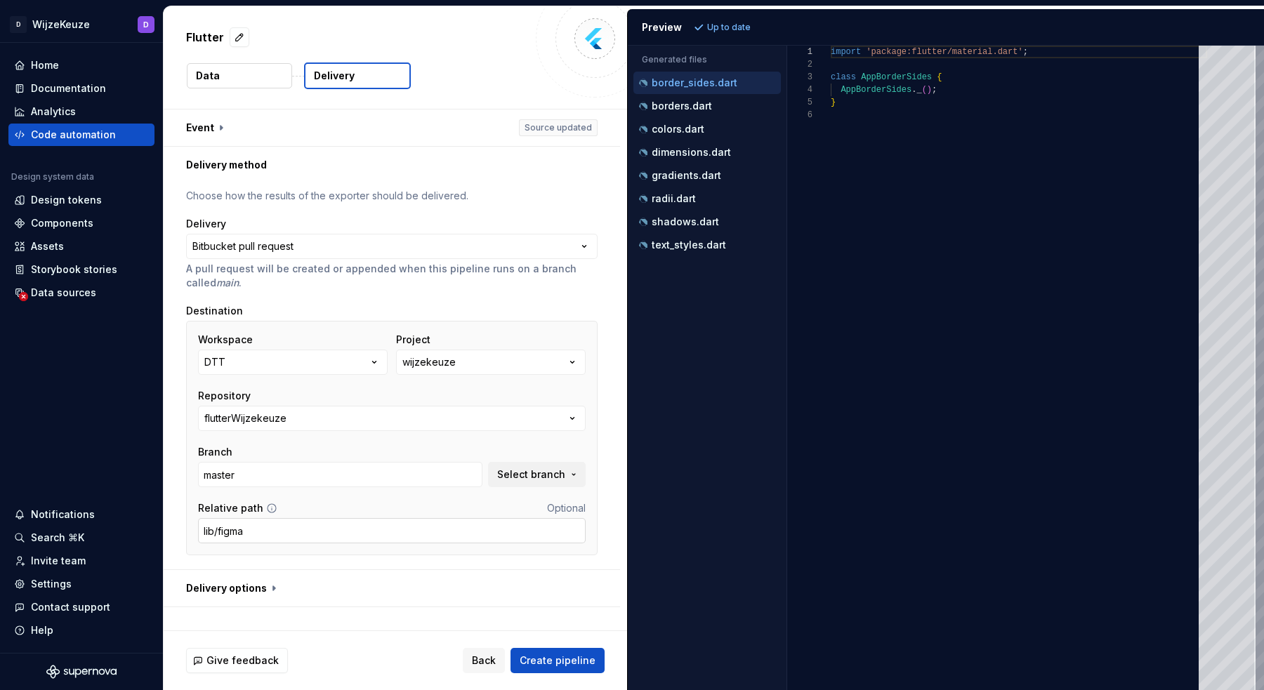
click at [345, 535] on input "lib/figma" at bounding box center [392, 530] width 388 height 25
click at [524, 587] on button "button" at bounding box center [392, 588] width 456 height 37
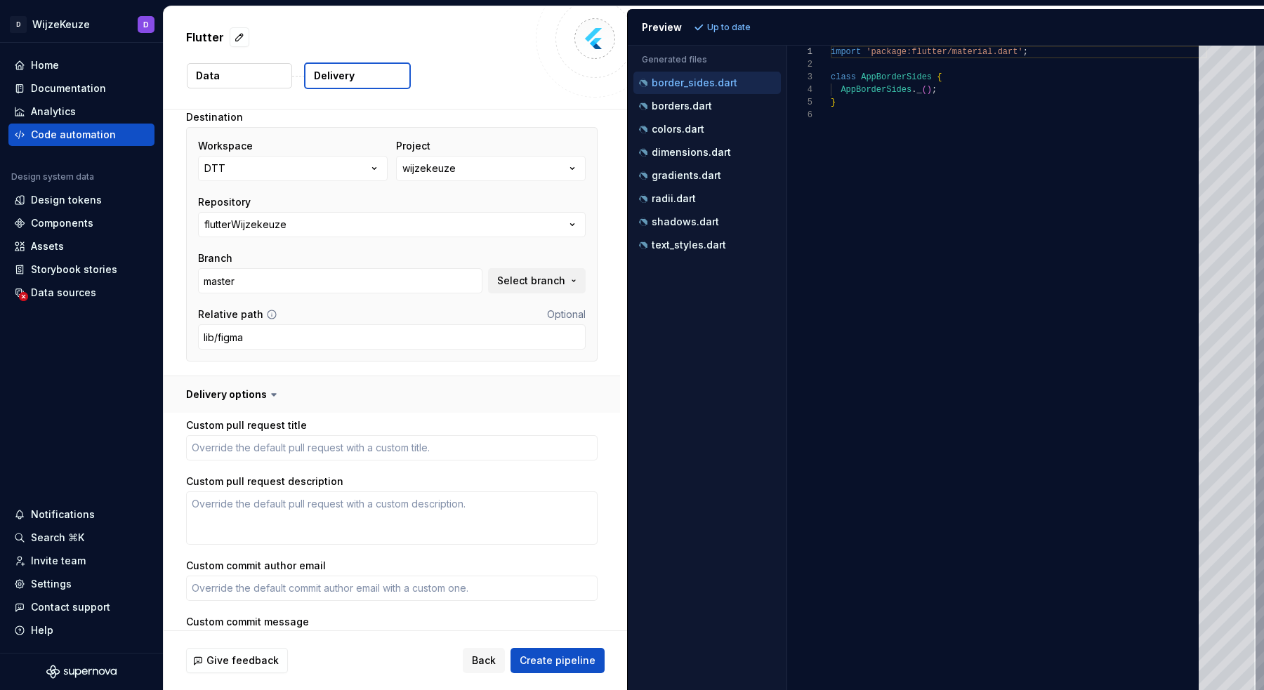
click at [250, 397] on button "button" at bounding box center [392, 394] width 456 height 37
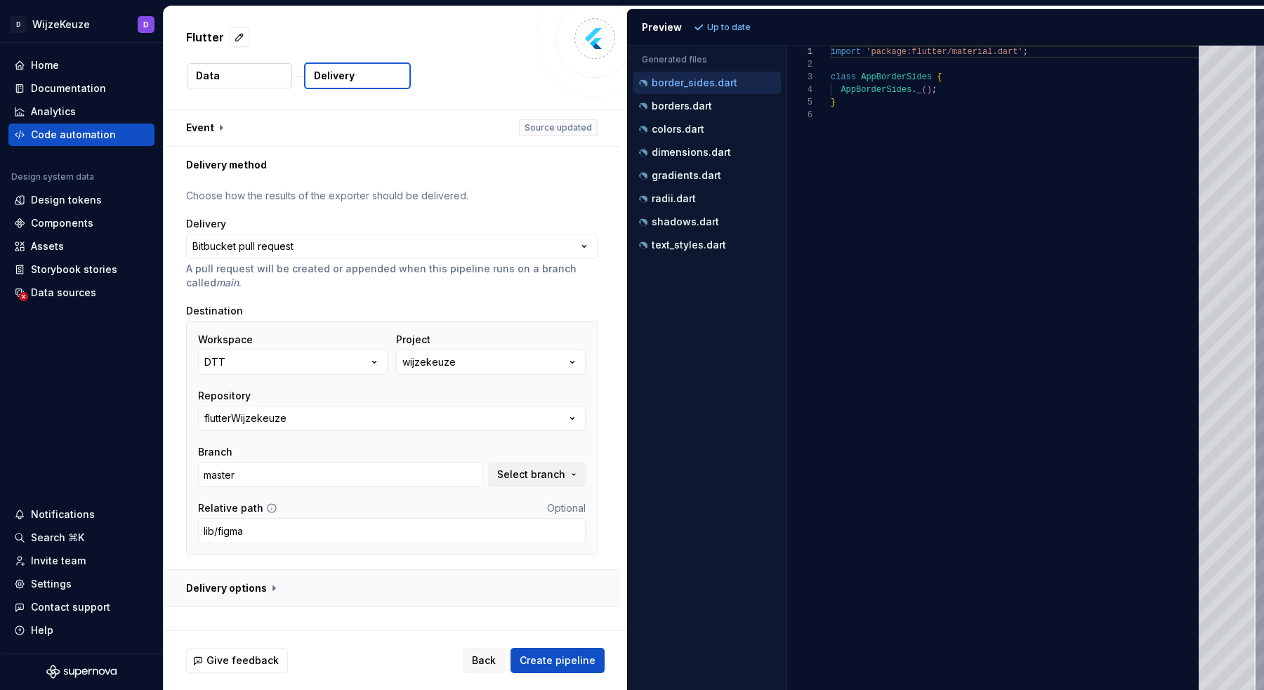
click at [252, 594] on button "button" at bounding box center [392, 588] width 456 height 37
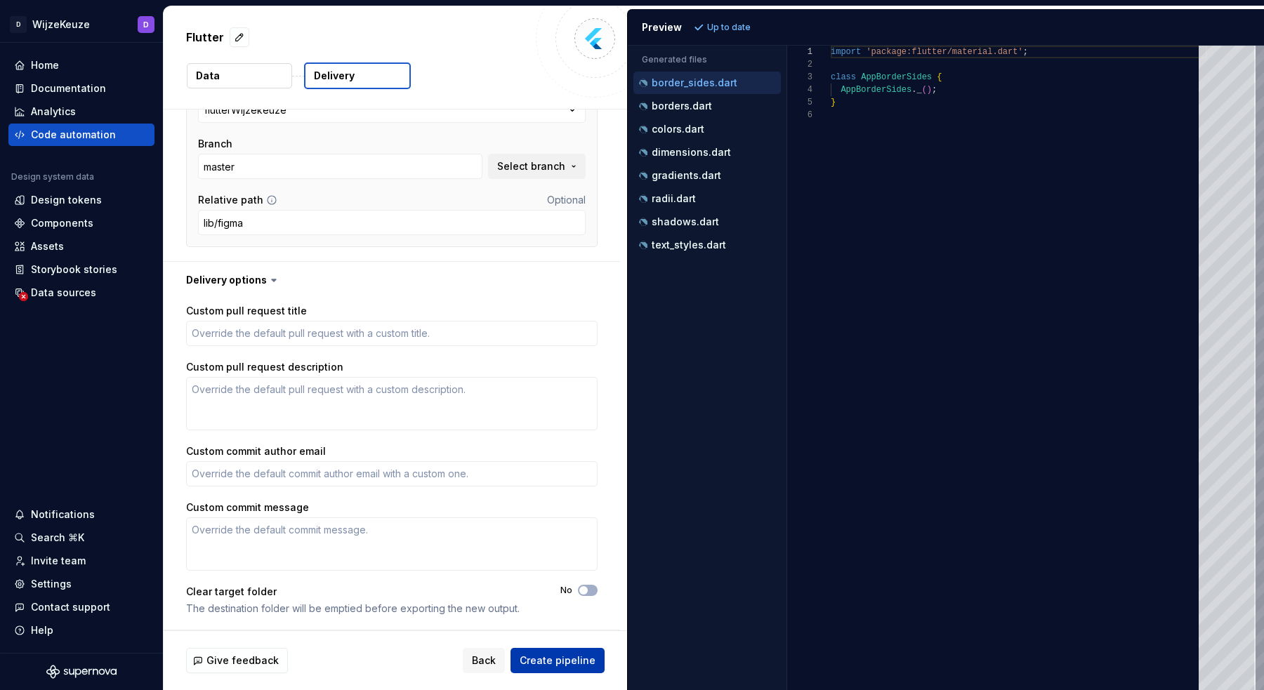
click at [590, 657] on span "Create pipeline" at bounding box center [558, 661] width 76 height 14
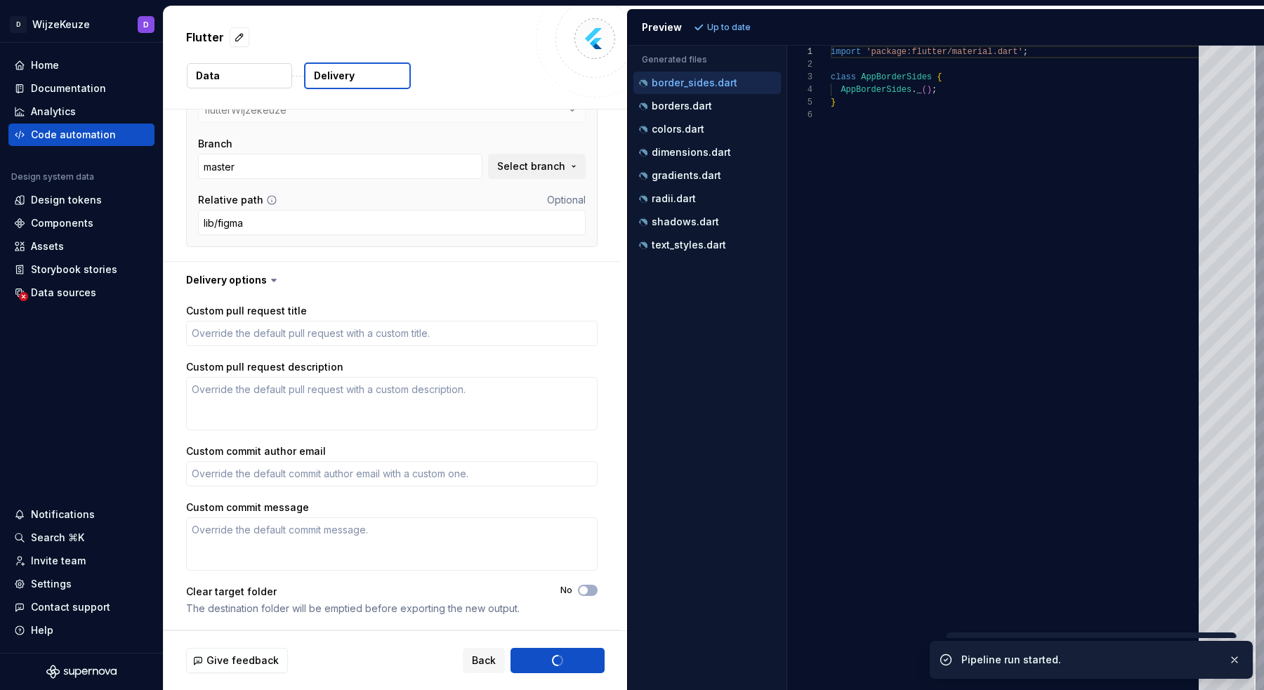
type textarea "*"
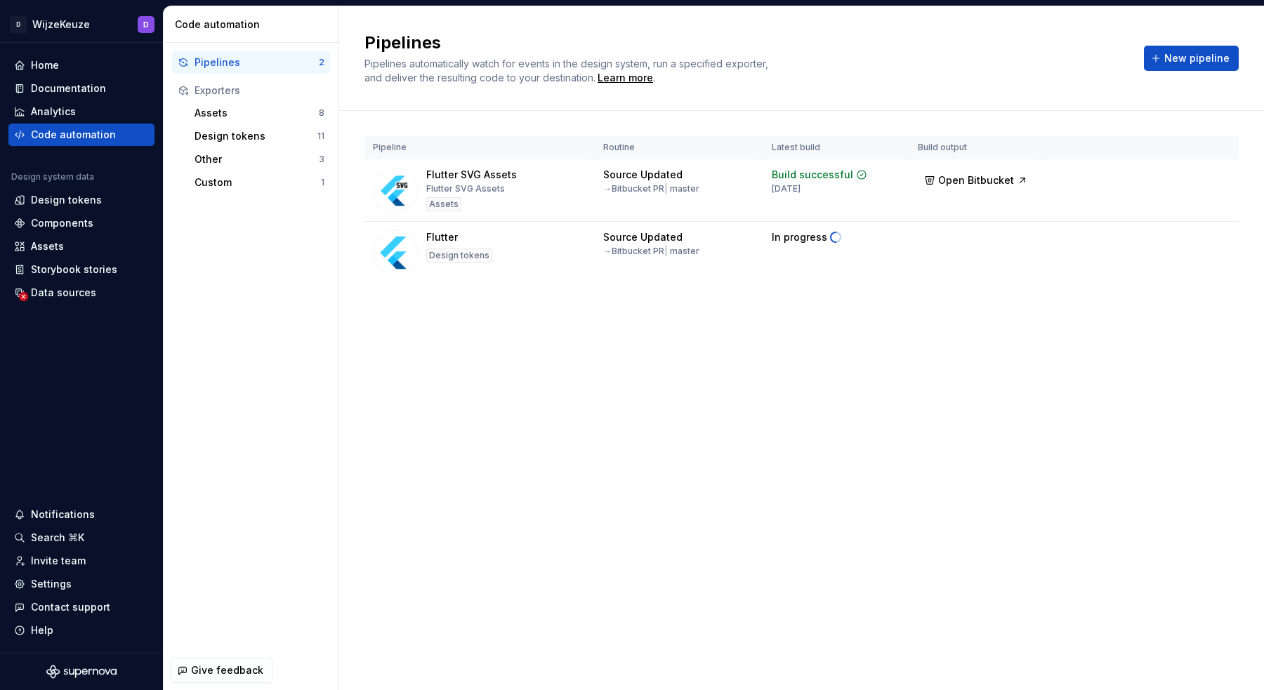
click at [816, 363] on div "Pipelines Pipelines automatically watch for events in the design system, run a …" at bounding box center [801, 348] width 925 height 684
click at [974, 180] on span "Open Bitbucket" at bounding box center [976, 180] width 76 height 14
click at [1006, 246] on span "Open Bitbucket" at bounding box center [976, 243] width 76 height 14
click at [977, 178] on span "Open Bitbucket" at bounding box center [976, 180] width 76 height 14
click at [626, 308] on div "Pipeline Routine Latest build Build output Flutter SVG Assets Flutter SVG Asset…" at bounding box center [801, 224] width 874 height 226
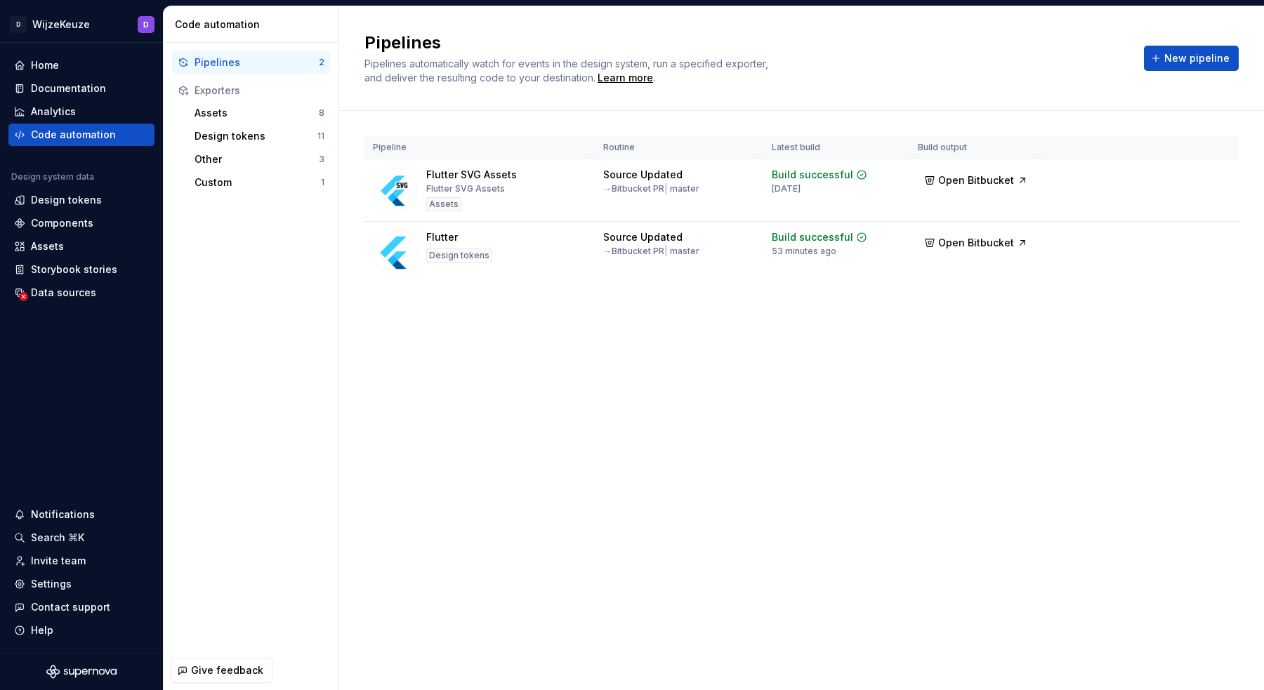
drag, startPoint x: 503, startPoint y: 417, endPoint x: 510, endPoint y: 409, distance: 11.4
click at [503, 417] on div "Pipelines Pipelines automatically watch for events in the design system, run a …" at bounding box center [801, 348] width 925 height 684
click at [895, 1] on div "D WijzeKeuze D Home Documentation Analytics Code automation Design system data …" at bounding box center [632, 345] width 1264 height 690
